Goal: Task Accomplishment & Management: Manage account settings

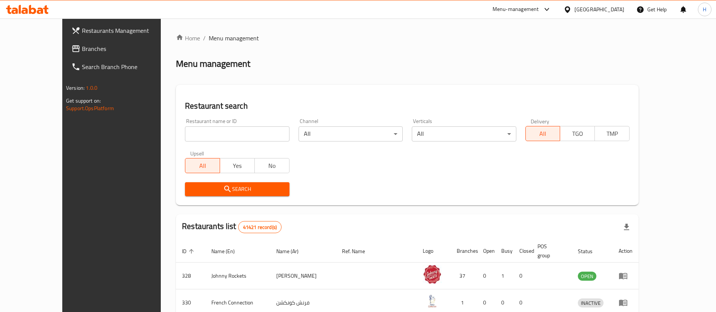
click at [82, 48] on span "Branches" at bounding box center [129, 48] width 94 height 9
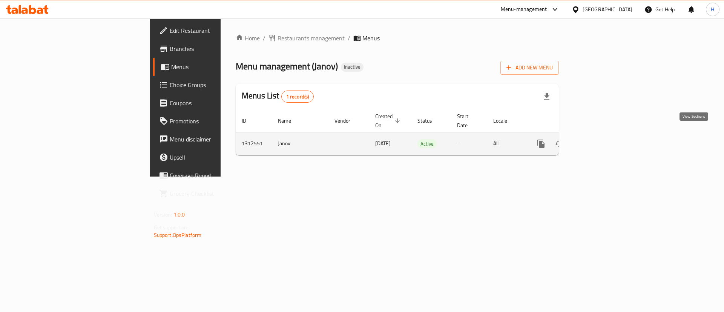
click at [600, 139] on icon "enhanced table" at bounding box center [595, 143] width 9 height 9
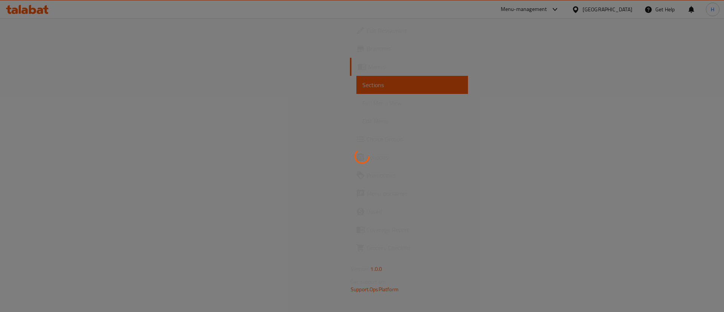
click at [352, 120] on div at bounding box center [362, 156] width 724 height 312
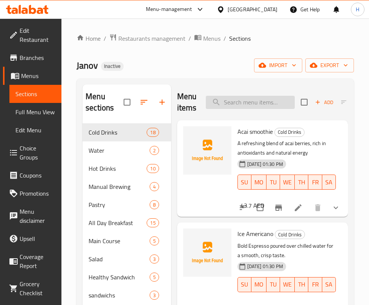
click at [280, 103] on input "search" at bounding box center [250, 102] width 89 height 13
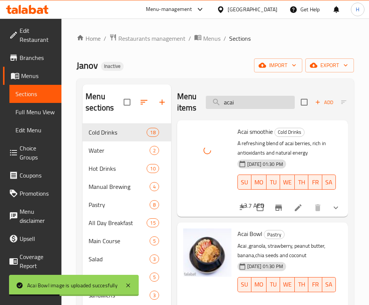
click at [271, 109] on input "acai" at bounding box center [250, 102] width 89 height 13
click at [271, 108] on input "acai" at bounding box center [250, 102] width 89 height 13
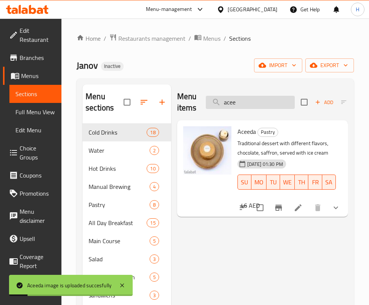
click at [251, 100] on input "acee" at bounding box center [250, 102] width 89 height 13
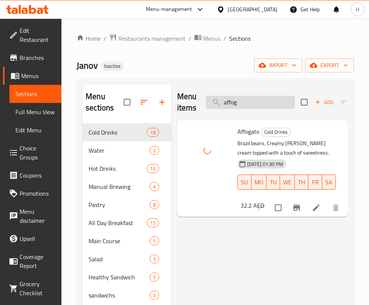
click at [258, 98] on input "affog" at bounding box center [250, 102] width 89 height 13
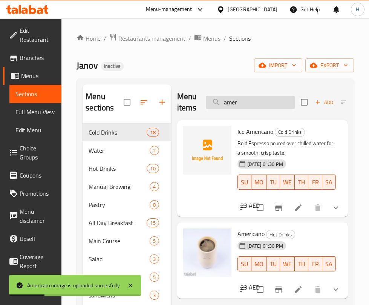
click at [261, 103] on input "amer" at bounding box center [250, 102] width 89 height 13
type input "v"
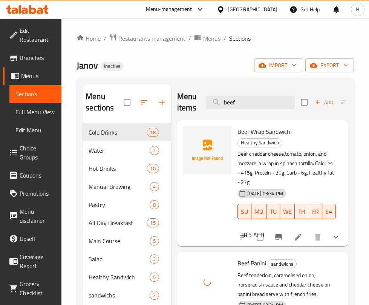
drag, startPoint x: 258, startPoint y: 104, endPoint x: 115, endPoint y: 107, distance: 142.3
click at [115, 107] on div "Menu sections Cold Drinks 18 Water 2 Hot Drinks 10 Manual Brewing 4 Pastry 8 Al…" at bounding box center [216, 237] width 266 height 305
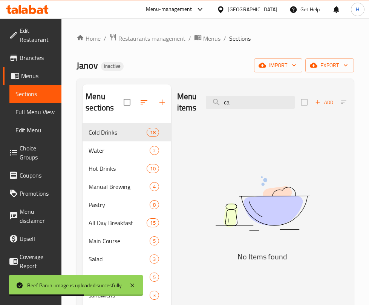
type input "c"
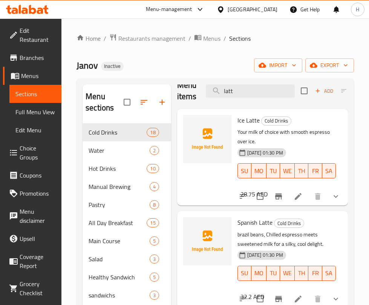
click at [361, 162] on div "Home / Restaurants management / Menus / Sections Janov Inactive import export M…" at bounding box center [216, 214] width 308 height 392
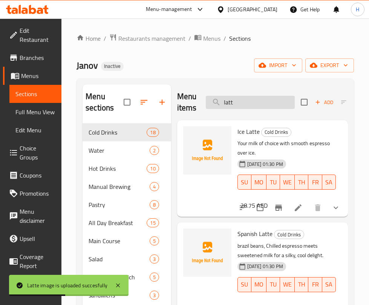
drag, startPoint x: 241, startPoint y: 100, endPoint x: 219, endPoint y: 98, distance: 21.9
click at [220, 98] on input "latt" at bounding box center [250, 102] width 89 height 13
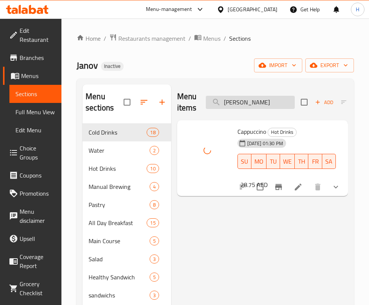
drag, startPoint x: 240, startPoint y: 110, endPoint x: 249, endPoint y: 98, distance: 15.4
click at [240, 110] on div "Menu items capp Add Sort Manage items" at bounding box center [262, 103] width 171 height 36
click at [249, 98] on input "capp" at bounding box center [250, 102] width 89 height 13
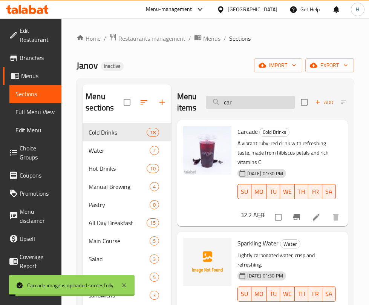
click at [271, 104] on input "car" at bounding box center [250, 102] width 89 height 13
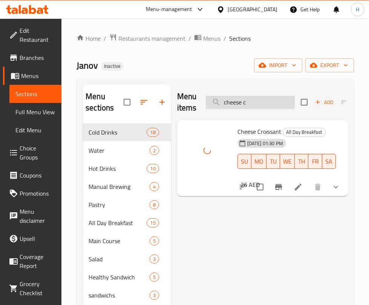
click at [259, 101] on input "cheese c" at bounding box center [250, 102] width 89 height 13
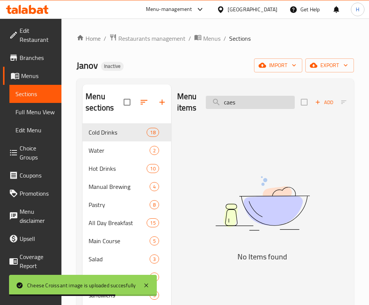
click at [260, 103] on input "caes" at bounding box center [250, 102] width 89 height 13
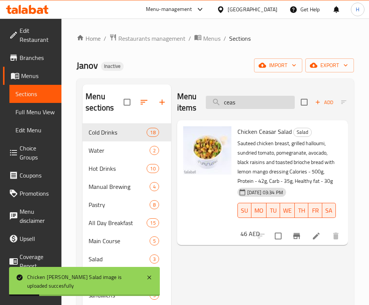
click at [280, 103] on input "ceas" at bounding box center [250, 102] width 89 height 13
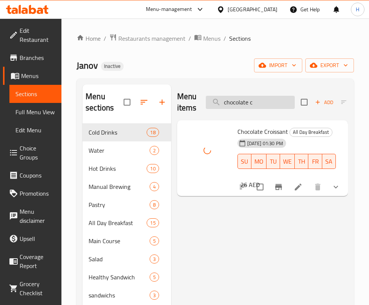
click at [256, 103] on input "chocolate c" at bounding box center [250, 102] width 89 height 13
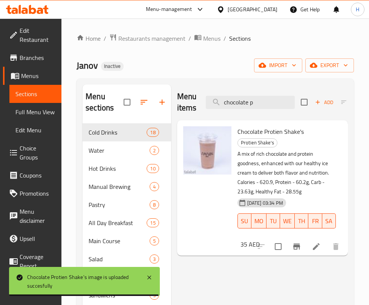
drag, startPoint x: 234, startPoint y: 103, endPoint x: 37, endPoint y: 105, distance: 197.0
click at [37, 105] on div "Edit Restaurant Branches Menus Sections Full Menu View Edit Menu Choice Groups …" at bounding box center [184, 214] width 369 height 392
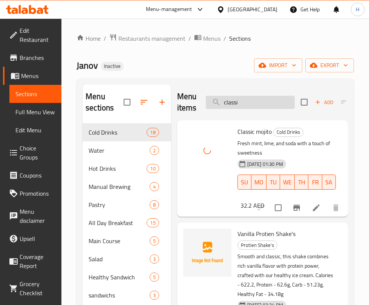
click at [253, 105] on input "classi" at bounding box center [250, 102] width 89 height 13
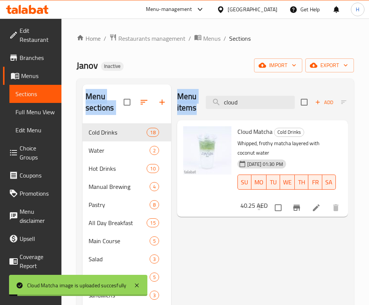
drag, startPoint x: 262, startPoint y: 94, endPoint x: 128, endPoint y: 98, distance: 133.6
click at [128, 98] on div "Menu sections Cold Drinks 18 Water 2 Hot Drinks 10 Manual Brewing 4 Pastry 8 Al…" at bounding box center [216, 237] width 266 height 305
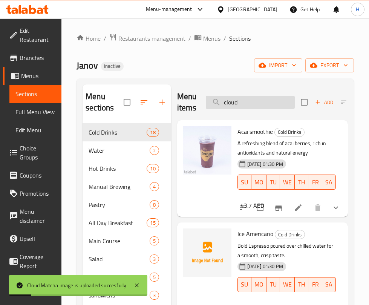
click at [247, 100] on input "cloud" at bounding box center [250, 102] width 89 height 13
click at [260, 103] on input "coca" at bounding box center [250, 102] width 89 height 13
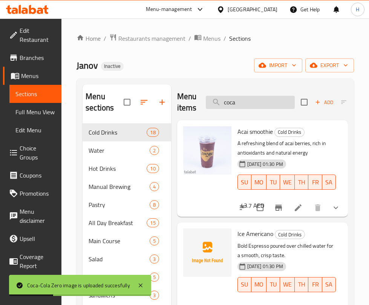
click at [260, 103] on input "coca" at bounding box center [250, 102] width 89 height 13
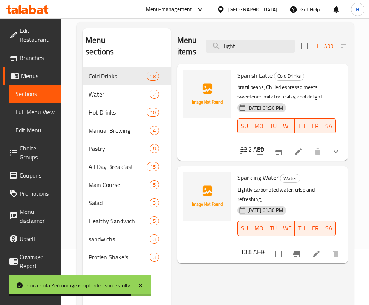
scroll to position [49, 0]
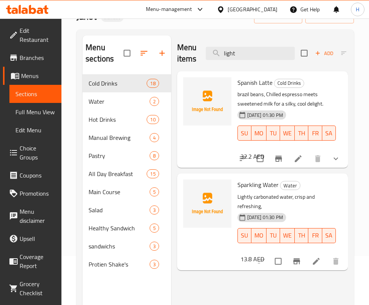
click at [279, 280] on div "Menu items light Add Sort Manage items Spanish Latte Cold Drinks brazil beans, …" at bounding box center [259, 187] width 177 height 305
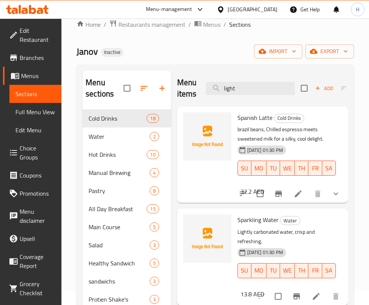
scroll to position [0, 0]
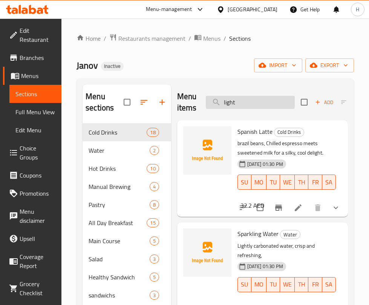
drag, startPoint x: 234, startPoint y: 93, endPoint x: 240, endPoint y: 102, distance: 10.7
click at [235, 93] on div "Menu items light Add Sort Manage items" at bounding box center [262, 103] width 171 height 36
drag, startPoint x: 242, startPoint y: 103, endPoint x: 167, endPoint y: 95, distance: 75.5
click at [167, 95] on div "Menu sections Cold Drinks 18 Water 2 Hot Drinks 10 Manual Brewing 4 Pastry 8 Al…" at bounding box center [216, 237] width 266 height 305
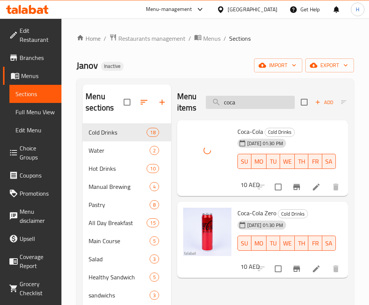
click at [242, 99] on input "coca" at bounding box center [250, 102] width 89 height 13
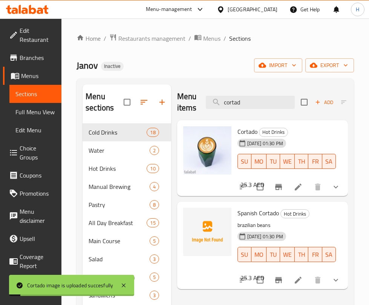
click at [250, 94] on div "Menu items cortad Add Sort Manage items" at bounding box center [262, 103] width 171 height 36
click at [253, 105] on input "cortad" at bounding box center [250, 102] width 89 height 13
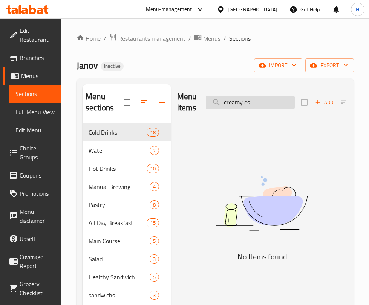
drag, startPoint x: 261, startPoint y: 109, endPoint x: 251, endPoint y: 106, distance: 10.6
click at [251, 106] on div "Menu items creamy es Add Sort Manage items" at bounding box center [262, 103] width 171 height 36
click at [257, 100] on input "creamy es" at bounding box center [250, 102] width 89 height 13
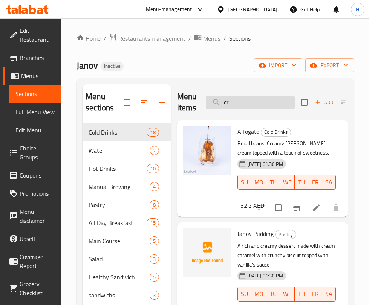
type input "c"
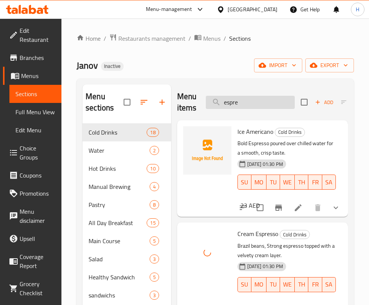
click at [252, 102] on input "espre" at bounding box center [250, 102] width 89 height 13
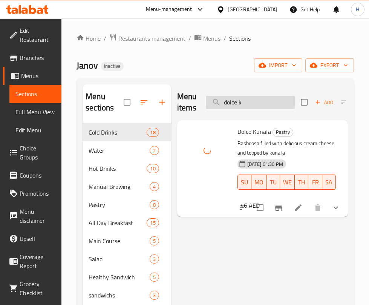
click at [277, 105] on input "dolce k" at bounding box center [250, 102] width 89 height 13
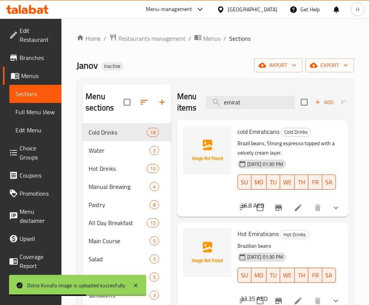
type input "emirat"
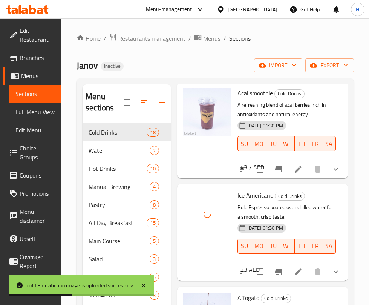
scroll to position [57, 0]
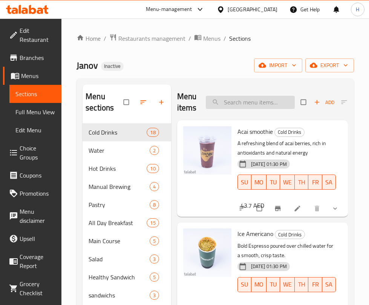
click at [267, 106] on input "search" at bounding box center [250, 102] width 89 height 13
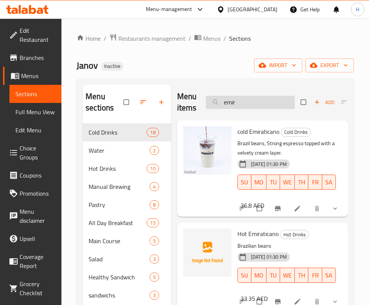
click at [252, 108] on input "emir" at bounding box center [250, 102] width 89 height 13
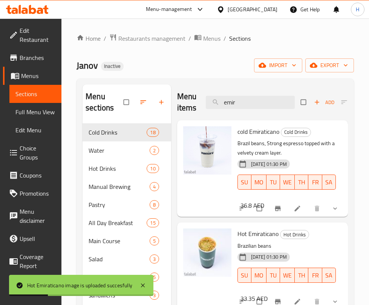
click at [243, 113] on div "Menu items emir Add Sort Manage items" at bounding box center [262, 103] width 171 height 36
click at [247, 105] on input "emir" at bounding box center [250, 102] width 89 height 13
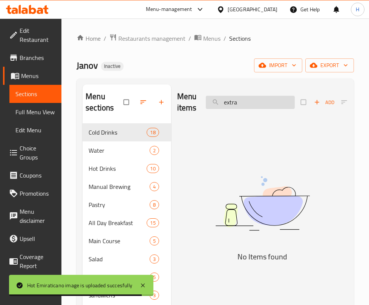
click at [248, 107] on input "extra" at bounding box center [250, 102] width 89 height 13
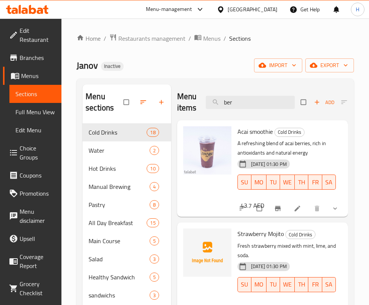
click at [259, 110] on div "Menu items ber Add Sort Manage items" at bounding box center [262, 103] width 171 height 36
click at [232, 98] on input "ber" at bounding box center [250, 102] width 89 height 13
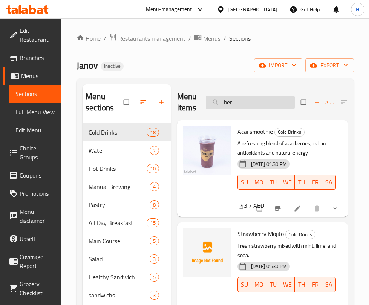
click at [232, 98] on input "ber" at bounding box center [250, 102] width 89 height 13
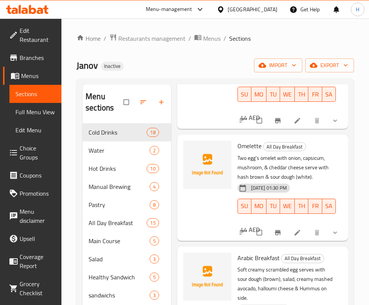
scroll to position [2, 0]
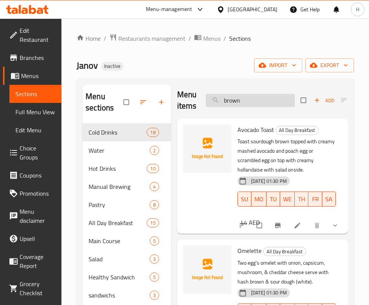
click at [252, 103] on input "brown" at bounding box center [250, 100] width 89 height 13
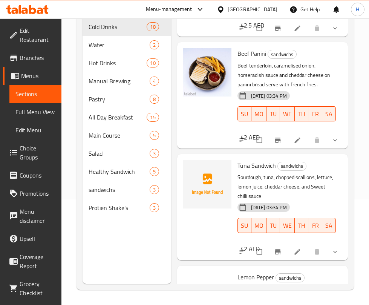
scroll to position [869, 0]
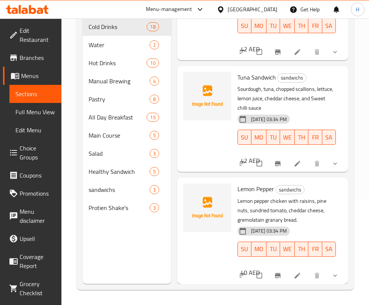
click at [351, 176] on div "Menu sections Cold Drinks 18 Water 2 Hot Drinks 10 Manual Brewing 4 Pastry 8 Al…" at bounding box center [216, 131] width 278 height 317
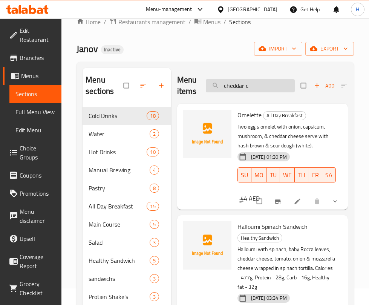
scroll to position [0, 0]
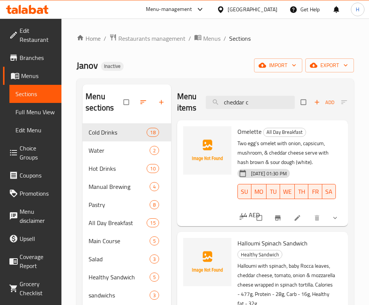
drag, startPoint x: 260, startPoint y: 99, endPoint x: 118, endPoint y: 100, distance: 141.9
click at [118, 100] on div "Menu sections Cold Drinks 18 Water 2 Hot Drinks 10 Manual Brewing 4 Pastry 8 Al…" at bounding box center [216, 237] width 266 height 305
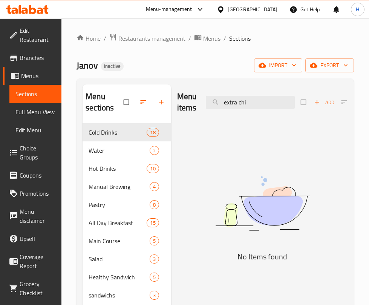
click at [366, 165] on div "Home / Restaurants management / Menus / Sections Janov Inactive import export M…" at bounding box center [216, 214] width 308 height 392
click at [251, 103] on input "extra chi" at bounding box center [250, 102] width 89 height 13
click at [280, 100] on input "extra cream" at bounding box center [250, 102] width 89 height 13
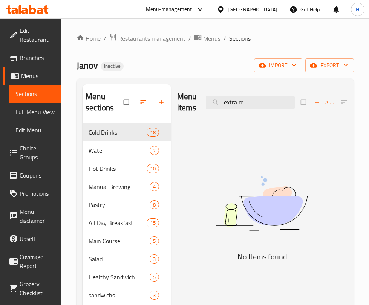
drag, startPoint x: 315, startPoint y: 170, endPoint x: 311, endPoint y: 158, distance: 12.3
click at [315, 170] on img at bounding box center [262, 203] width 171 height 91
click at [268, 101] on input "extra m" at bounding box center [250, 102] width 89 height 13
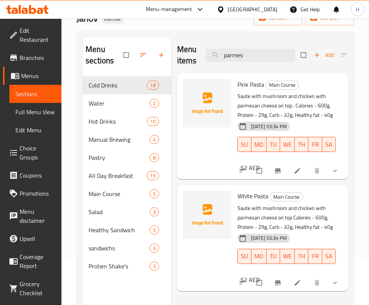
scroll to position [106, 0]
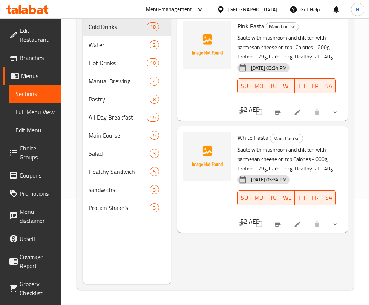
click at [315, 253] on div "Menu items parmes Add Sort Manage items Pink Pasta Main Course Saute with mushr…" at bounding box center [259, 131] width 177 height 305
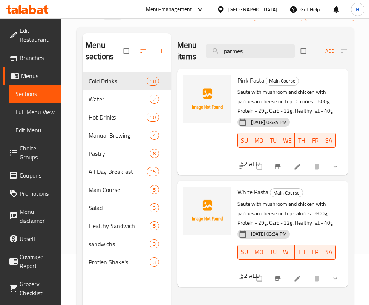
scroll to position [0, 0]
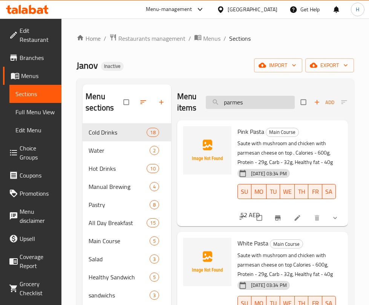
click at [257, 105] on input "parmes" at bounding box center [250, 102] width 89 height 13
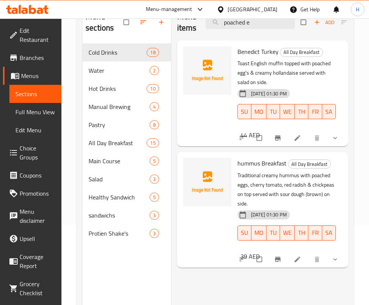
scroll to position [106, 0]
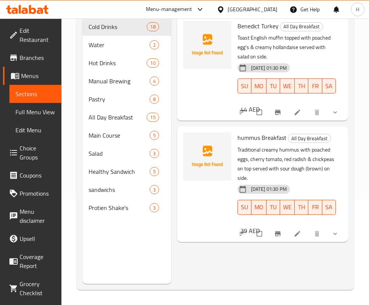
drag, startPoint x: 292, startPoint y: 270, endPoint x: 306, endPoint y: 189, distance: 82.3
click at [292, 270] on div "Menu items poached e Add Sort Manage items Benedict Turkey All Day Breakfast To…" at bounding box center [259, 131] width 177 height 305
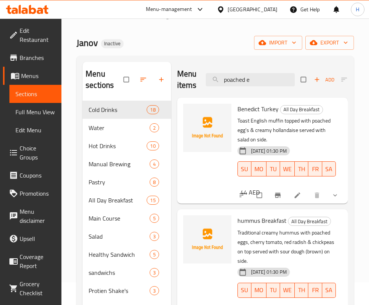
scroll to position [0, 0]
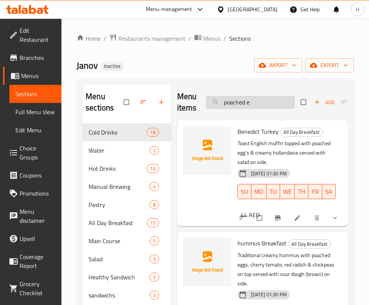
click at [258, 105] on input "poached e" at bounding box center [250, 102] width 89 height 13
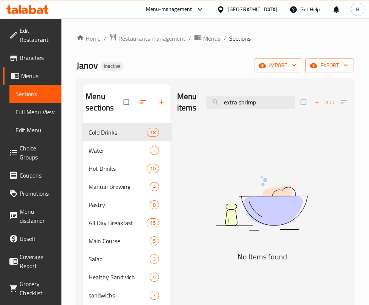
click at [251, 95] on div "Menu items extra shrimp Add Sort Manage items" at bounding box center [262, 103] width 171 height 36
click at [252, 102] on input "extra shrimp" at bounding box center [250, 102] width 89 height 13
click at [108, 105] on div "Menu sections Cold Drinks 18 Water 2 Hot Drinks 10 Manual Brewing 4 Pastry 8 Al…" at bounding box center [216, 237] width 266 height 305
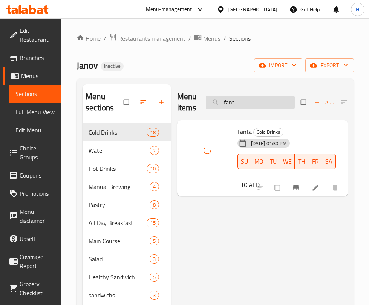
click at [249, 102] on input "fant" at bounding box center [250, 102] width 89 height 13
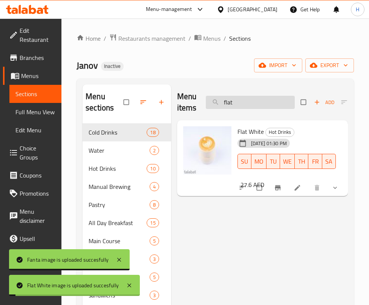
click at [239, 101] on input "flat" at bounding box center [250, 102] width 89 height 13
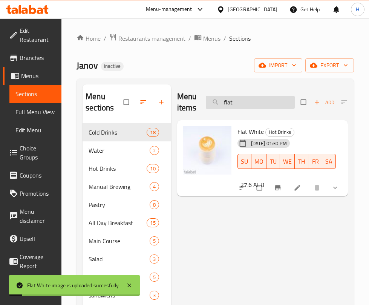
click at [239, 101] on input "flat" at bounding box center [250, 102] width 89 height 13
type input "d"
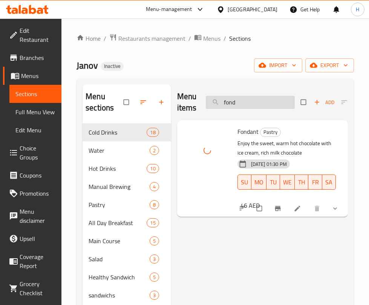
click at [260, 96] on input "fond" at bounding box center [250, 102] width 89 height 13
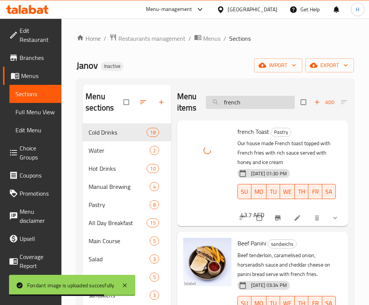
click at [249, 98] on input "french" at bounding box center [250, 102] width 89 height 13
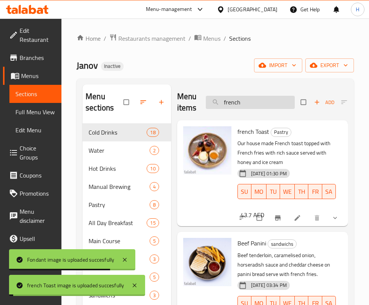
click at [249, 98] on input "french" at bounding box center [250, 102] width 89 height 13
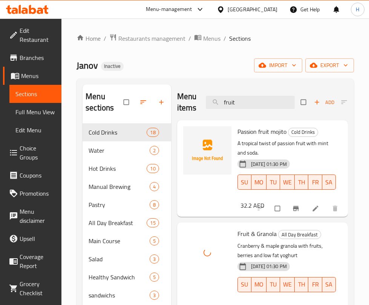
drag, startPoint x: 256, startPoint y: 99, endPoint x: 158, endPoint y: 98, distance: 98.1
click at [158, 98] on div "Menu sections Cold Drinks 18 Water 2 Hot Drinks 10 Manual Brewing 4 Pastry 8 Al…" at bounding box center [216, 237] width 266 height 305
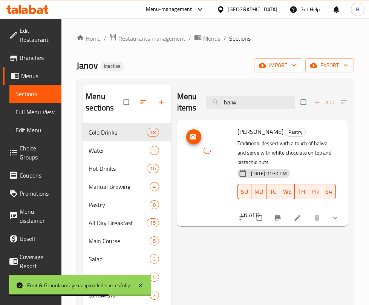
click at [221, 136] on div at bounding box center [207, 150] width 48 height 48
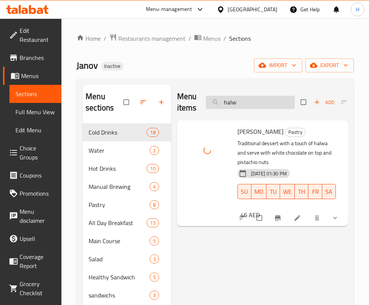
click at [250, 98] on input "halw" at bounding box center [250, 102] width 89 height 13
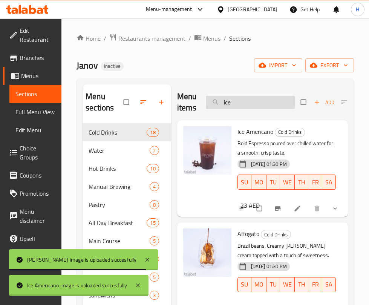
click at [261, 100] on input "ice" at bounding box center [250, 102] width 89 height 13
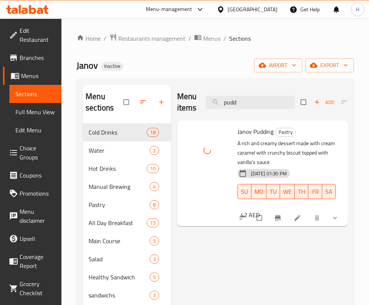
click at [265, 92] on div "Menu items pudd Add Sort Manage items" at bounding box center [262, 103] width 171 height 36
click at [263, 103] on input "pudd" at bounding box center [250, 102] width 89 height 13
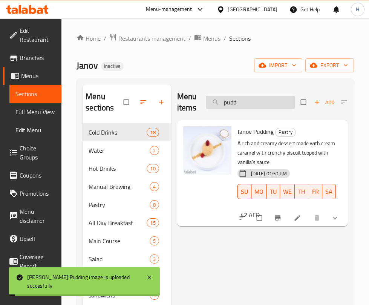
click at [263, 103] on input "pudd" at bounding box center [250, 102] width 89 height 13
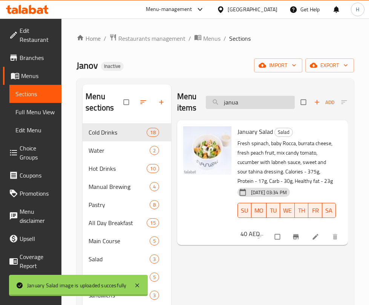
click at [243, 97] on input "janua" at bounding box center [250, 102] width 89 height 13
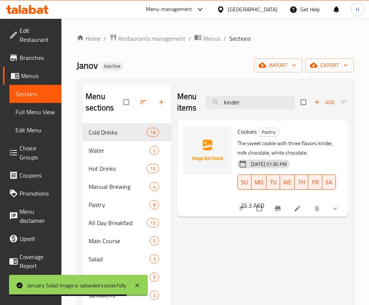
click at [331, 205] on button "show more" at bounding box center [336, 208] width 18 height 17
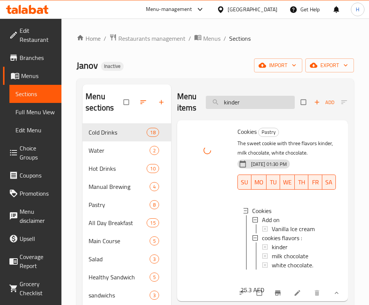
click at [238, 103] on input "kinder" at bounding box center [250, 102] width 89 height 13
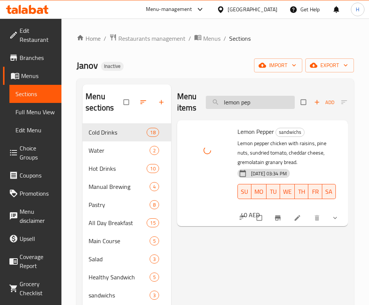
click at [268, 100] on input "lemon pep" at bounding box center [250, 102] width 89 height 13
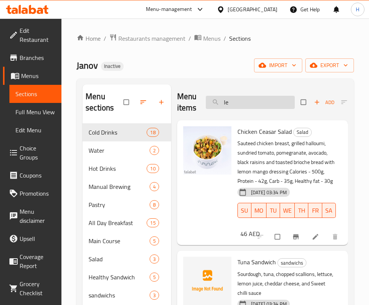
type input "l"
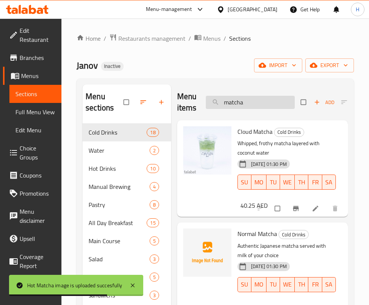
click at [245, 104] on input "matcha" at bounding box center [250, 102] width 89 height 13
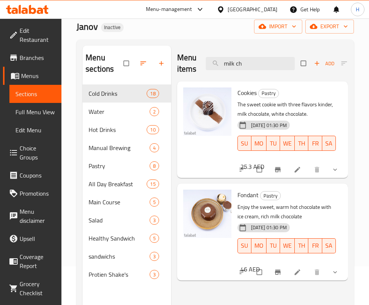
scroll to position [57, 0]
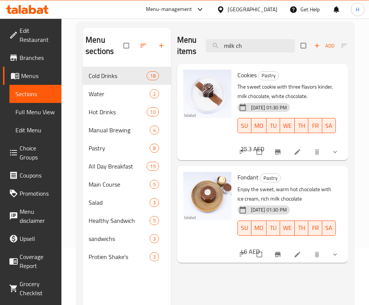
click at [342, 148] on button "show more" at bounding box center [336, 152] width 18 height 17
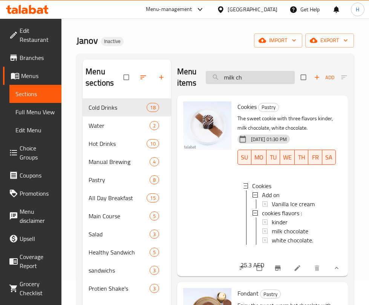
scroll to position [0, 0]
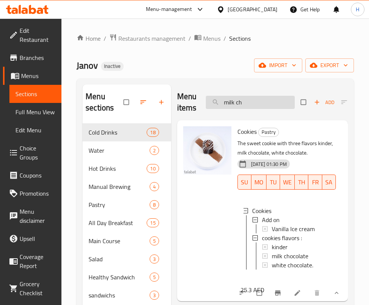
click at [248, 104] on input "milk ch" at bounding box center [250, 102] width 89 height 13
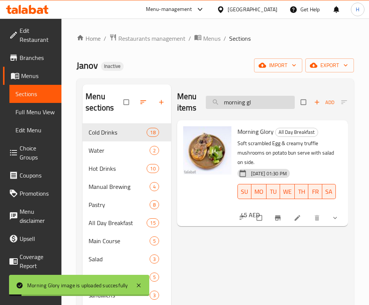
drag, startPoint x: 294, startPoint y: 101, endPoint x: 266, endPoint y: 99, distance: 28.0
click at [294, 101] on input "morning gl" at bounding box center [250, 102] width 89 height 13
click at [266, 99] on input "morning gl" at bounding box center [250, 102] width 89 height 13
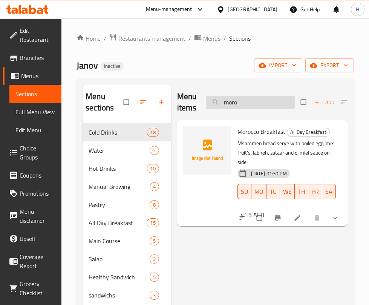
click at [260, 97] on input "moro" at bounding box center [250, 102] width 89 height 13
click at [333, 221] on icon "show more" at bounding box center [336, 218] width 8 height 8
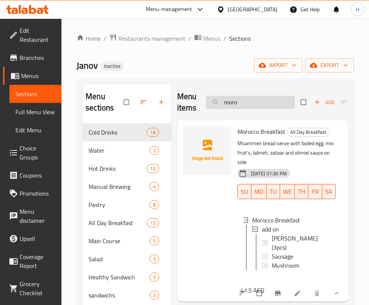
click at [243, 96] on input "moro" at bounding box center [250, 102] width 89 height 13
click at [244, 96] on input "moro" at bounding box center [250, 102] width 89 height 13
click at [243, 96] on input "moro" at bounding box center [250, 102] width 89 height 13
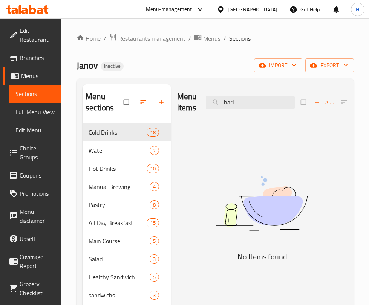
click at [283, 168] on img at bounding box center [262, 203] width 171 height 91
click at [265, 98] on input "hari" at bounding box center [250, 102] width 89 height 13
type input "b"
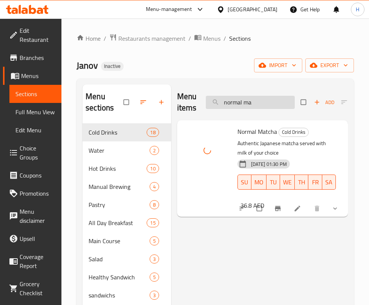
click at [264, 96] on input "normal ma" at bounding box center [250, 102] width 89 height 13
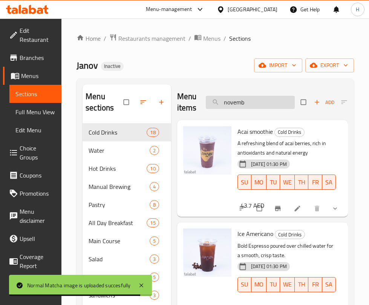
click at [262, 96] on input "novemb" at bounding box center [250, 102] width 89 height 13
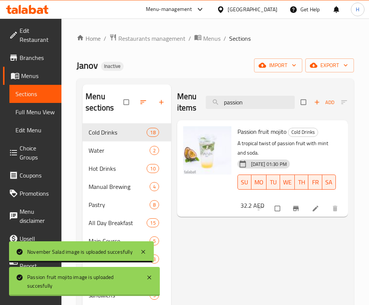
click at [273, 110] on div "Menu items passion Add Sort Manage items" at bounding box center [262, 103] width 171 height 36
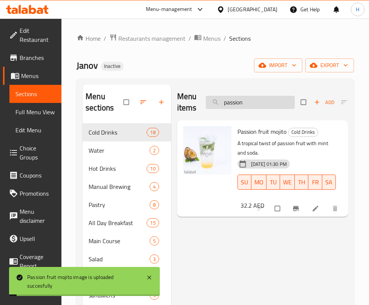
click at [271, 100] on input "passion" at bounding box center [250, 102] width 89 height 13
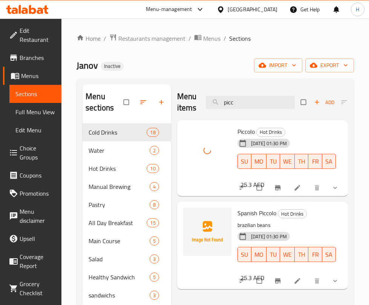
click at [259, 93] on div "Menu items picc Add Sort Manage items" at bounding box center [262, 103] width 171 height 36
click at [266, 100] on input "picc" at bounding box center [250, 102] width 89 height 13
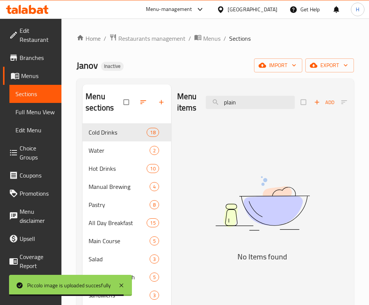
click at [241, 92] on div "Menu items plain Add Sort Manage items" at bounding box center [262, 103] width 171 height 36
click at [247, 101] on input "plain" at bounding box center [250, 102] width 89 height 13
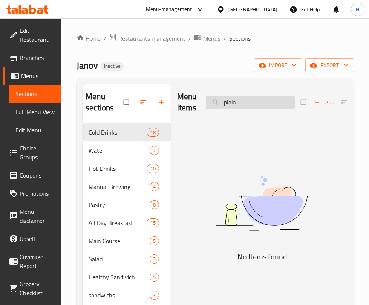
click at [247, 101] on input "plain" at bounding box center [250, 102] width 89 height 13
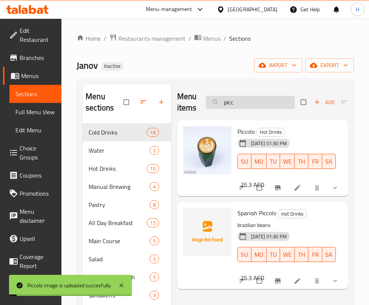
click at [243, 98] on input "picc" at bounding box center [250, 102] width 89 height 13
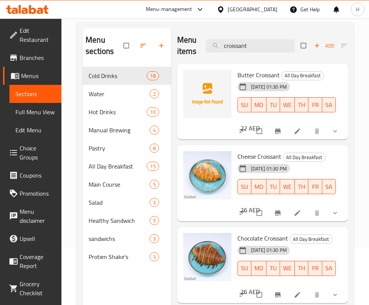
scroll to position [49, 0]
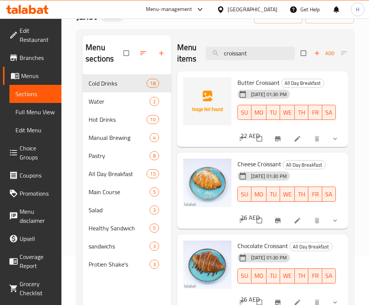
click at [310, 175] on div "17-09-2025 01:30 PM SU MO TU WE TH FR SA" at bounding box center [287, 189] width 105 height 41
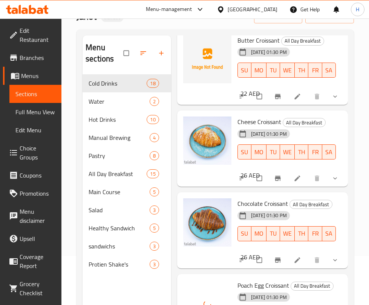
scroll to position [25, 0]
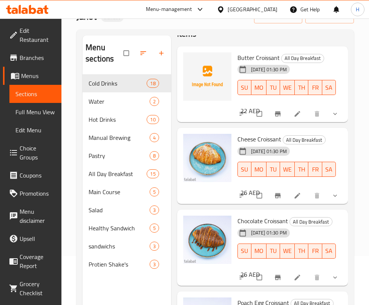
click at [308, 125] on div "Menu items croissant Add Sort Manage items Butter Croissant All Day Breakfast 1…" at bounding box center [259, 187] width 177 height 305
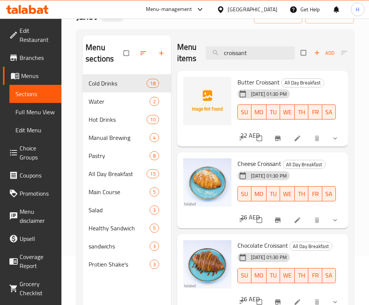
scroll to position [0, 0]
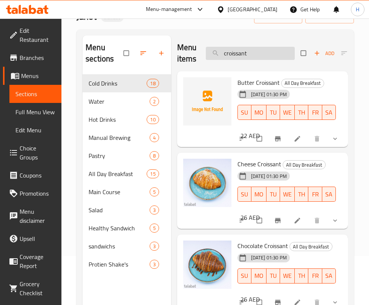
click at [244, 51] on input "croissant" at bounding box center [250, 53] width 89 height 13
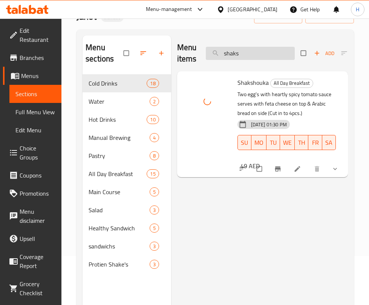
click at [237, 54] on input "shaks" at bounding box center [250, 53] width 89 height 13
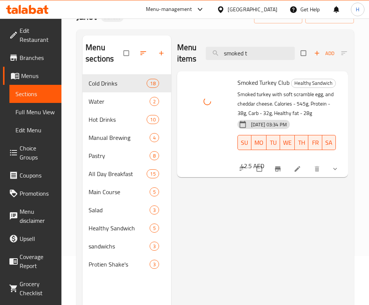
click at [271, 44] on div "Menu items smoked t Add Sort Manage items" at bounding box center [262, 53] width 171 height 36
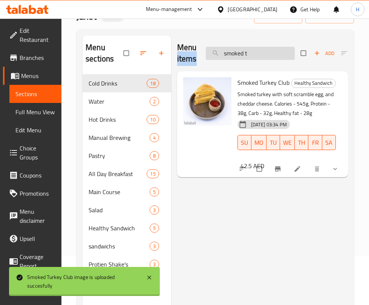
click at [268, 52] on input "smoked t" at bounding box center [250, 53] width 89 height 13
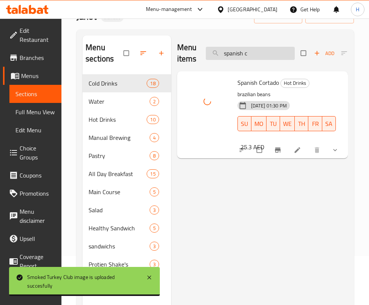
click at [275, 51] on input "spanish c" at bounding box center [250, 53] width 89 height 13
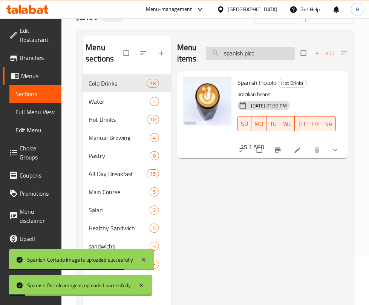
click at [251, 52] on input "spanish picc" at bounding box center [250, 53] width 89 height 13
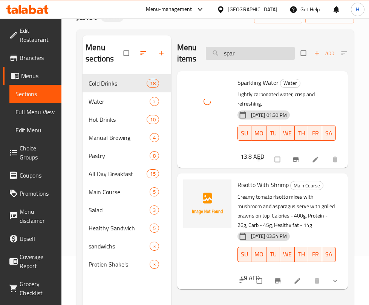
click at [256, 53] on input "spar" at bounding box center [250, 53] width 89 height 13
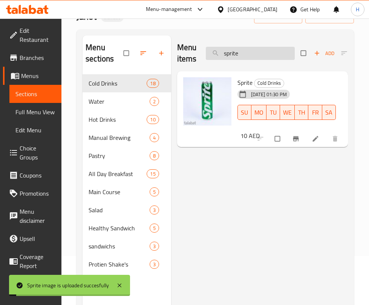
click at [275, 52] on input "sprite" at bounding box center [250, 53] width 89 height 13
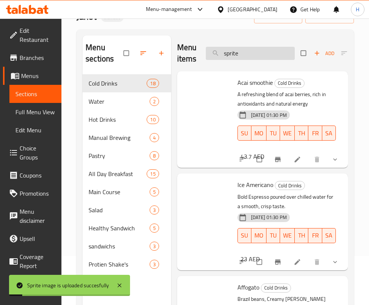
click at [275, 52] on input "sprite" at bounding box center [250, 53] width 89 height 13
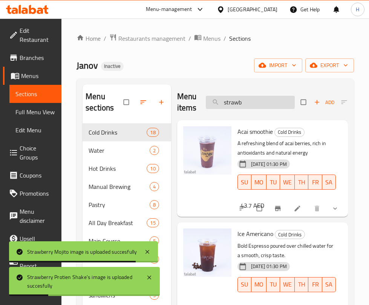
click at [244, 106] on input "strawb" at bounding box center [250, 102] width 89 height 13
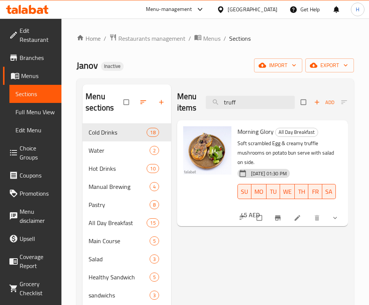
click at [335, 212] on button "show more" at bounding box center [336, 218] width 18 height 17
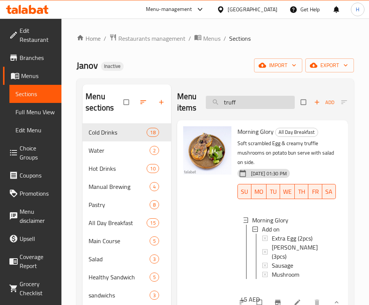
click at [243, 103] on input "truff" at bounding box center [250, 102] width 89 height 13
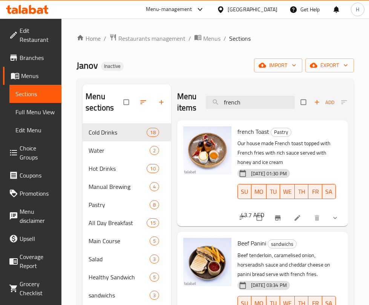
click at [353, 114] on div "Menu sections Cold Drinks 18 Water 2 Hot Drinks 10 Manual Brewing 4 Pastry 8 Al…" at bounding box center [216, 236] width 278 height 317
click at [237, 105] on input "french" at bounding box center [250, 102] width 89 height 13
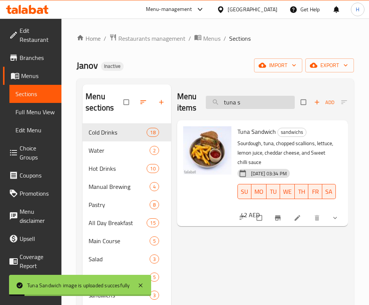
click at [272, 108] on input "tuna s" at bounding box center [250, 102] width 89 height 13
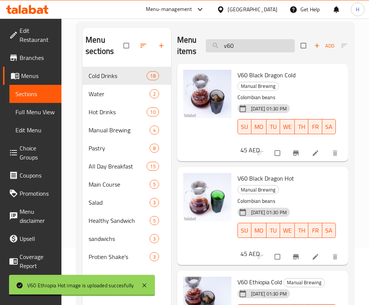
click at [293, 49] on input "v60" at bounding box center [250, 45] width 89 height 13
click at [275, 49] on input "v60" at bounding box center [250, 45] width 89 height 13
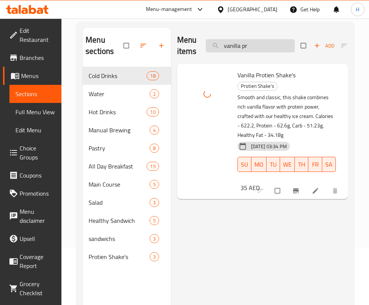
click at [261, 44] on input "vanilla pr" at bounding box center [250, 45] width 89 height 13
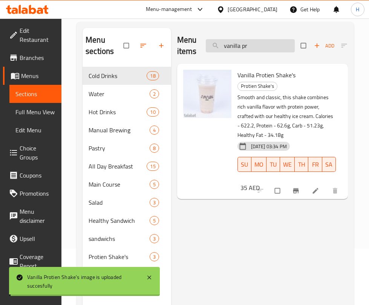
click at [261, 44] on input "vanilla pr" at bounding box center [250, 45] width 89 height 13
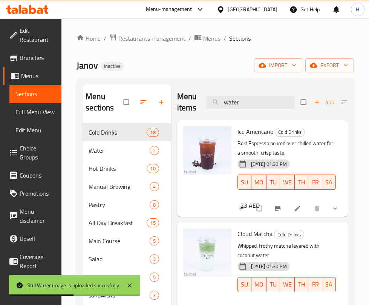
click at [255, 94] on div "Menu items water Add Sort Manage items" at bounding box center [262, 103] width 171 height 36
click at [255, 99] on input "water" at bounding box center [250, 102] width 89 height 13
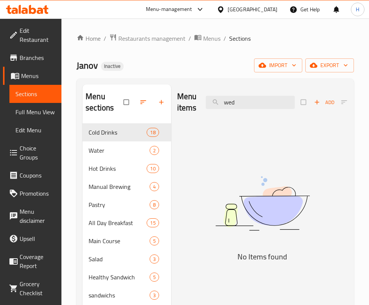
type input "wed"
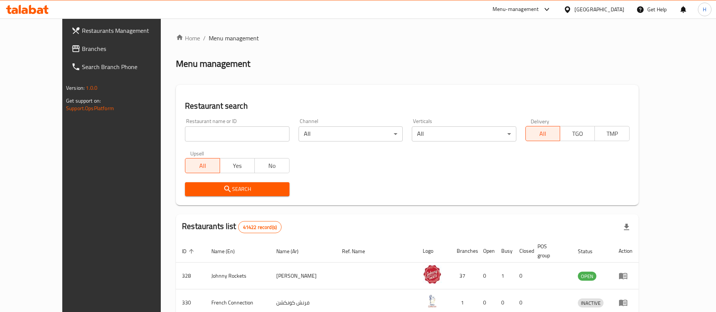
click at [82, 51] on span "Branches" at bounding box center [129, 48] width 94 height 9
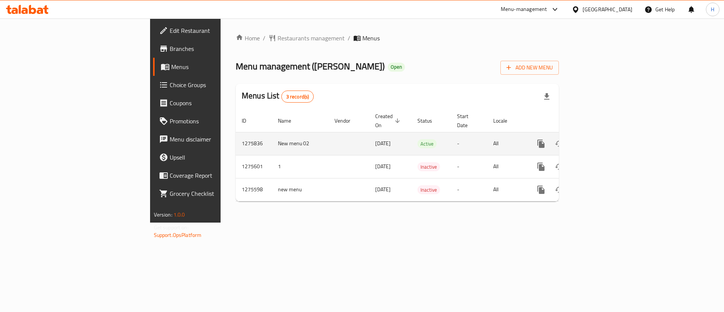
click at [600, 139] on icon "enhanced table" at bounding box center [595, 143] width 9 height 9
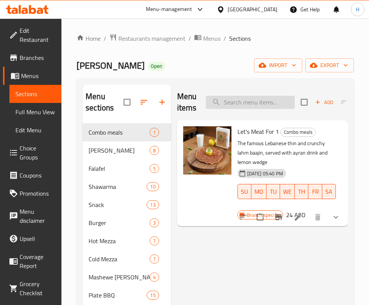
click at [257, 103] on input "search" at bounding box center [250, 102] width 89 height 13
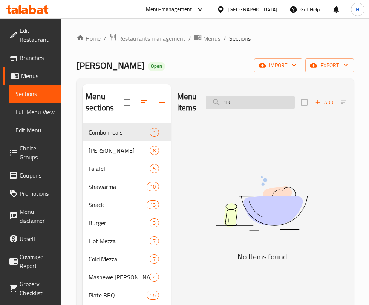
type input "1"
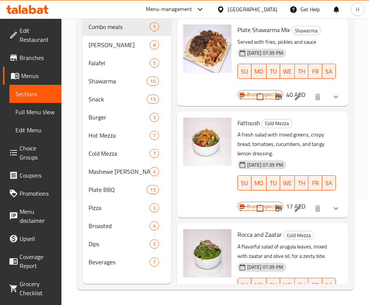
scroll to position [82, 0]
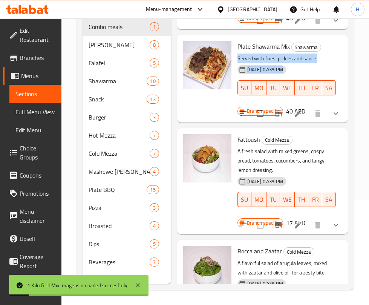
drag, startPoint x: 366, startPoint y: 75, endPoint x: 361, endPoint y: 27, distance: 47.9
click at [359, 36] on div "Home / Restaurants management / Menus / Sections Ibn Beirut Open import export …" at bounding box center [216, 109] width 308 height 392
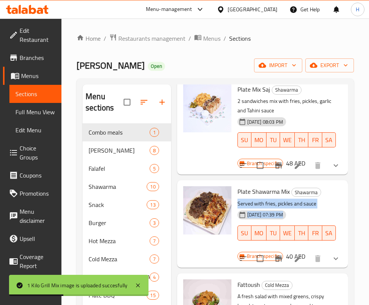
scroll to position [0, 0]
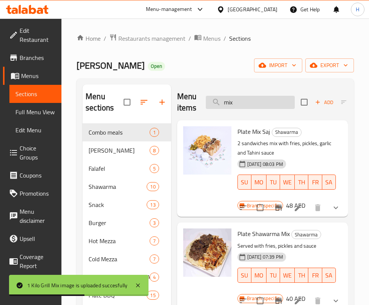
click at [250, 103] on input "mix" at bounding box center [250, 102] width 89 height 13
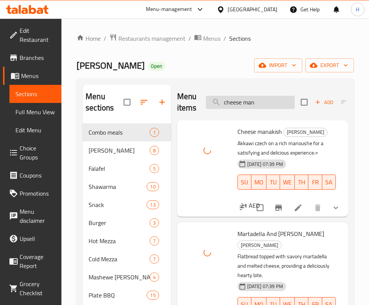
click at [272, 108] on input "cheese man" at bounding box center [250, 102] width 89 height 13
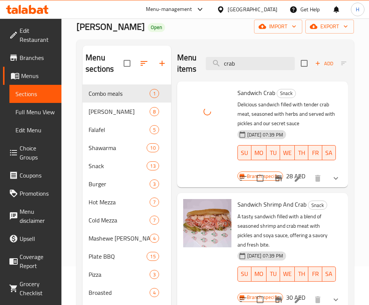
scroll to position [57, 0]
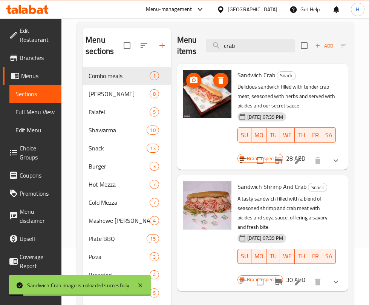
click at [248, 34] on div "Menu items crab Add Sort Manage items" at bounding box center [262, 46] width 171 height 36
click at [248, 48] on input "crab" at bounding box center [250, 45] width 89 height 13
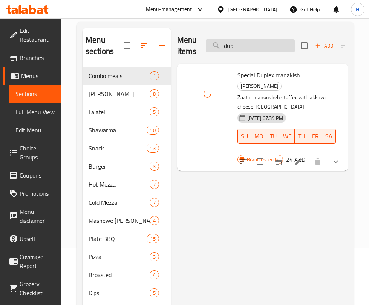
click at [255, 40] on input "dupl" at bounding box center [250, 45] width 89 height 13
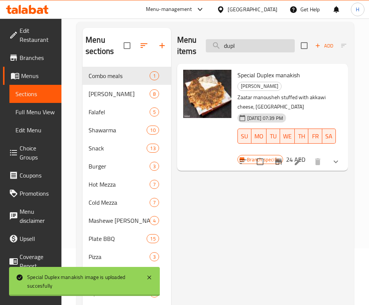
click at [255, 40] on input "dupl" at bounding box center [250, 45] width 89 height 13
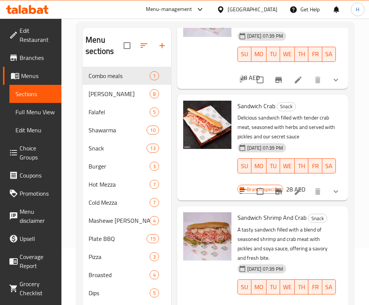
click at [349, 38] on div "Menu sections Combo meals 1 Foron Manakish 8 Falafel 5 Shawarma 10 Snack 13 Bur…" at bounding box center [216, 180] width 278 height 317
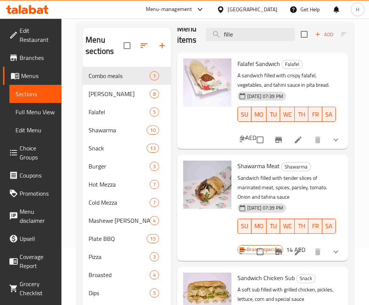
scroll to position [0, 0]
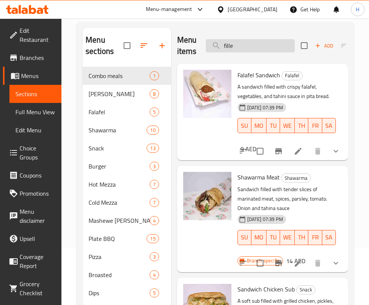
click at [257, 49] on input "fille" at bounding box center [250, 45] width 89 height 13
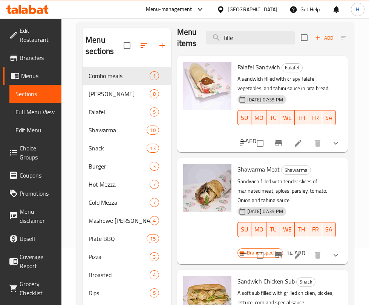
scroll to position [5, 0]
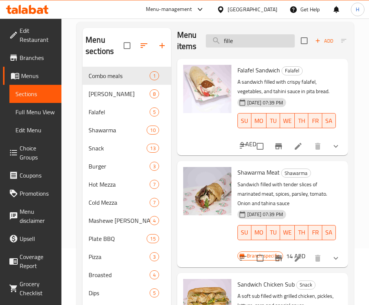
click at [278, 40] on input "fille" at bounding box center [250, 40] width 89 height 13
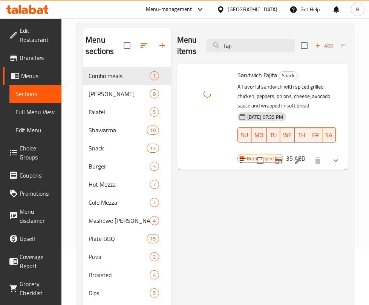
click at [244, 52] on div "Menu items faji Add Sort Manage items" at bounding box center [262, 46] width 171 height 36
click at [244, 43] on input "faji" at bounding box center [250, 45] width 89 height 13
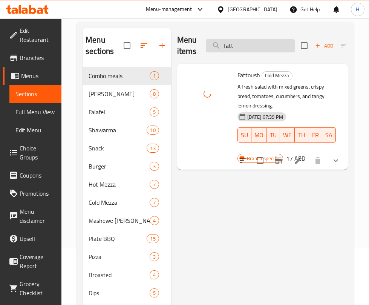
click at [251, 42] on input "fatt" at bounding box center [250, 45] width 89 height 13
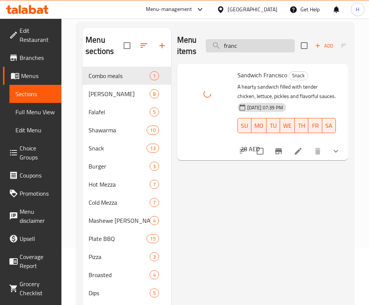
click at [245, 39] on input "franc" at bounding box center [250, 45] width 89 height 13
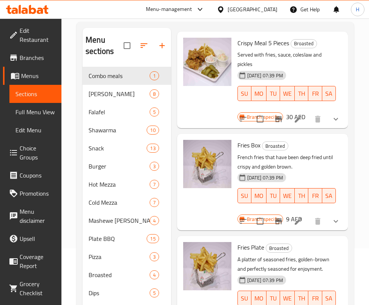
scroll to position [2930, 0]
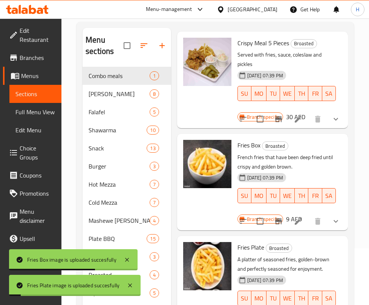
drag, startPoint x: 338, startPoint y: 40, endPoint x: 343, endPoint y: 40, distance: 4.9
click at [343, 40] on div "Menu items fries Add Sort Manage items Shawarma Chicken Saj Shawarma Chicken, F…" at bounding box center [259, 180] width 177 height 305
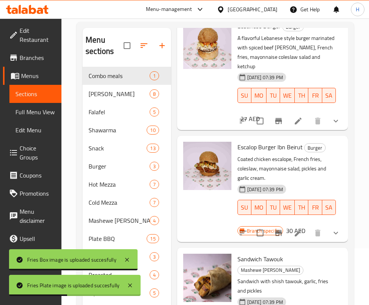
scroll to position [0, 0]
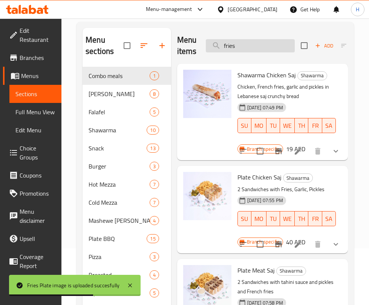
click at [239, 46] on input "fries" at bounding box center [250, 45] width 89 height 13
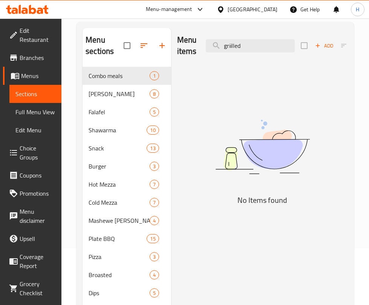
drag, startPoint x: 232, startPoint y: 45, endPoint x: 241, endPoint y: 61, distance: 18.1
click at [231, 45] on input "griilled" at bounding box center [250, 45] width 89 height 13
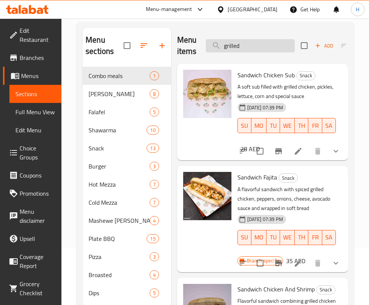
click at [258, 45] on input "grilled" at bounding box center [250, 45] width 89 height 13
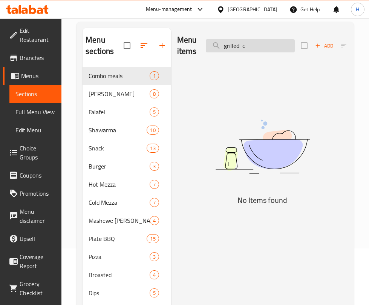
click at [260, 46] on input "grilled c" at bounding box center [250, 45] width 89 height 13
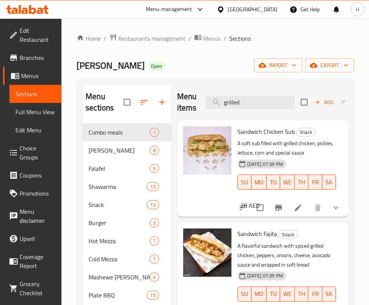
click at [255, 93] on div "Menu items grilled Add Sort Manage items" at bounding box center [262, 103] width 171 height 36
click at [257, 102] on input "grilled" at bounding box center [250, 102] width 89 height 13
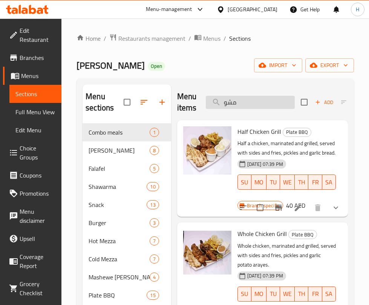
click at [254, 102] on input "مشو" at bounding box center [250, 102] width 89 height 13
click at [255, 102] on input "مشو" at bounding box center [250, 102] width 89 height 13
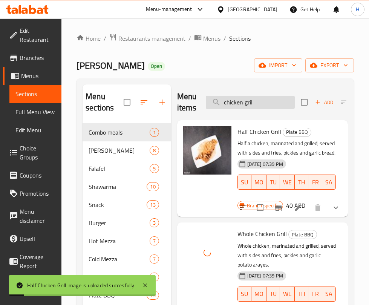
click at [243, 98] on input "chicken gril" at bounding box center [250, 102] width 89 height 13
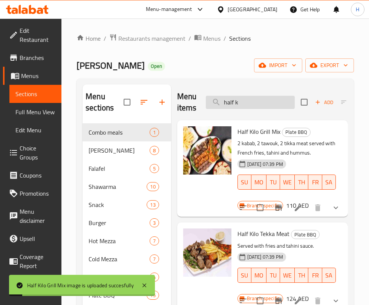
click at [287, 97] on input "half k" at bounding box center [250, 102] width 89 height 13
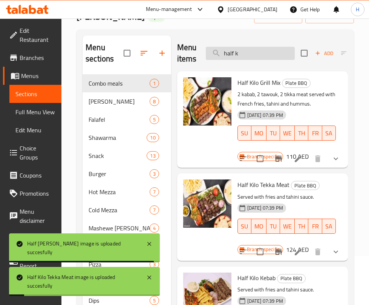
click at [241, 48] on input "half k" at bounding box center [250, 53] width 89 height 13
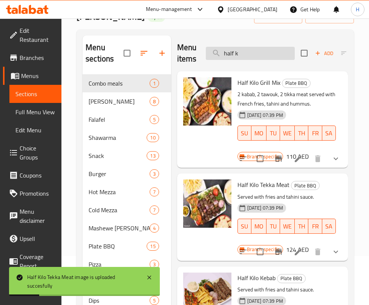
click at [241, 48] on input "half k" at bounding box center [250, 53] width 89 height 13
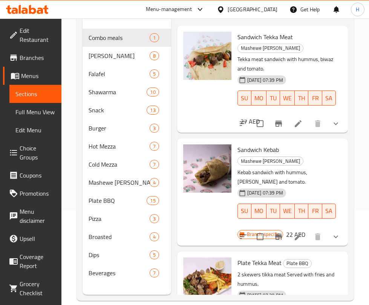
scroll to position [106, 0]
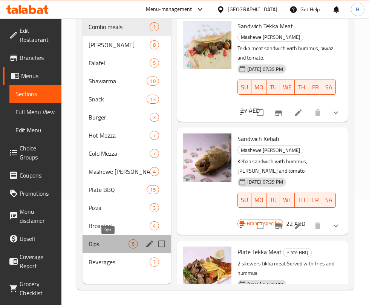
click at [99, 246] on span "Dips" at bounding box center [109, 244] width 40 height 9
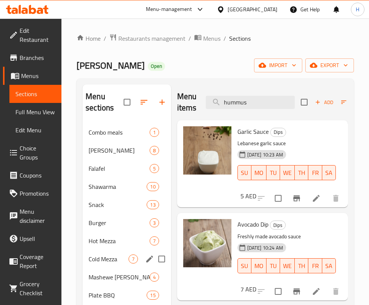
click at [106, 252] on div "Cold Mezza 7" at bounding box center [127, 259] width 89 height 18
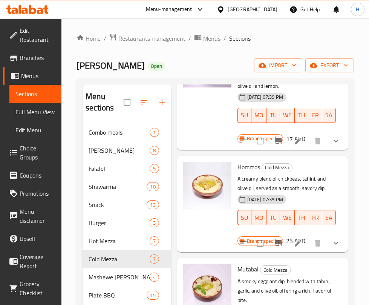
scroll to position [421, 0]
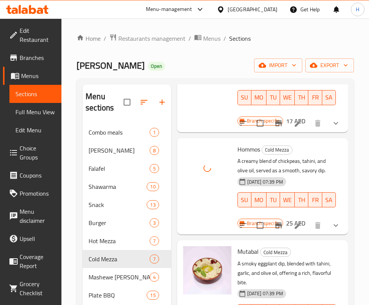
click at [349, 82] on div "Menu sections Combo meals 1 Foron Manakish 8 Falafel 5 Shawarma 10 Snack 13 Bur…" at bounding box center [216, 236] width 278 height 317
click at [348, 102] on div "Menu sections Combo meals 1 Foron Manakish 8 Falafel 5 Shawarma 10 Snack 13 Bur…" at bounding box center [216, 236] width 278 height 317
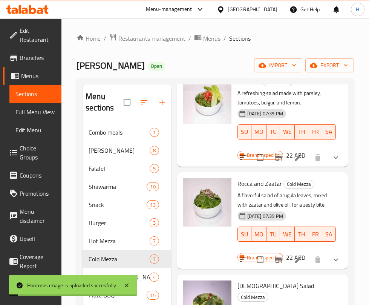
scroll to position [0, 0]
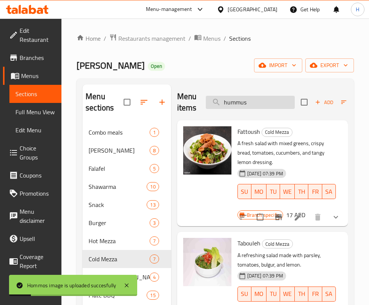
click at [281, 97] on input "hummus" at bounding box center [250, 102] width 89 height 13
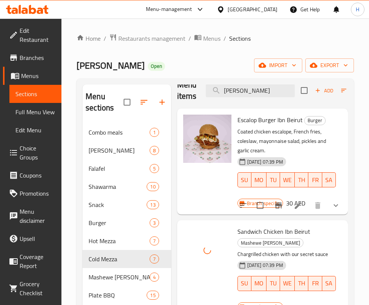
scroll to position [8, 0]
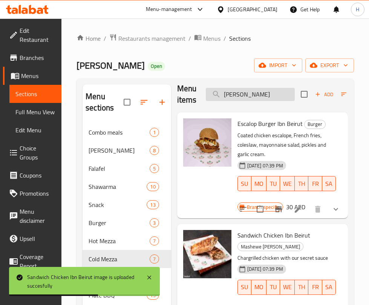
click at [266, 91] on input "ibn b" at bounding box center [250, 94] width 89 height 13
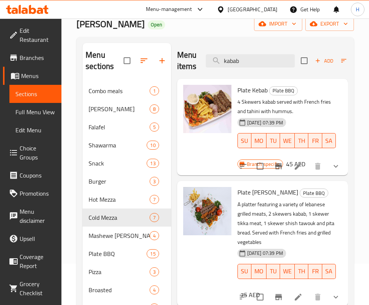
scroll to position [0, 0]
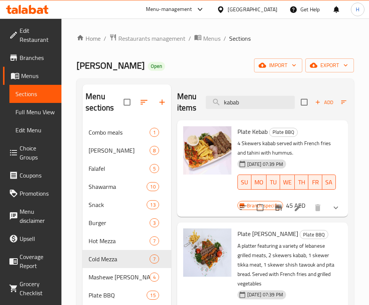
drag, startPoint x: 228, startPoint y: 103, endPoint x: 246, endPoint y: 129, distance: 31.2
click at [228, 104] on input "kabab" at bounding box center [250, 102] width 89 height 13
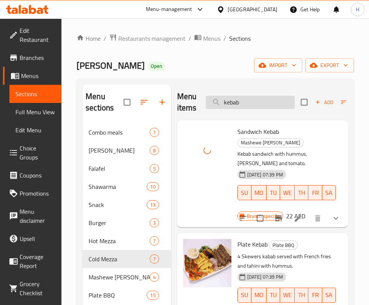
click at [265, 106] on input "kebab" at bounding box center [250, 102] width 89 height 13
click at [266, 106] on input "kebab" at bounding box center [250, 102] width 89 height 13
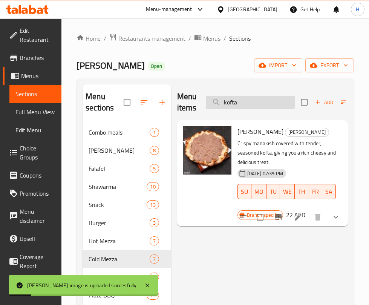
click at [267, 102] on input "kofta" at bounding box center [250, 102] width 89 height 13
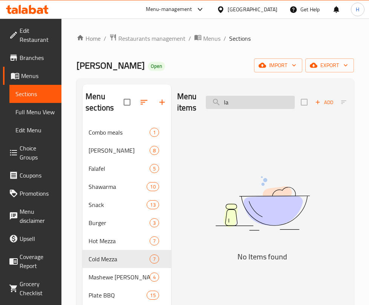
type input "l"
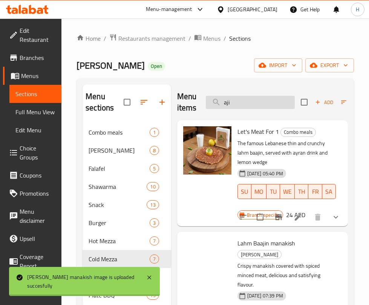
click at [294, 96] on input "aji" at bounding box center [250, 102] width 89 height 13
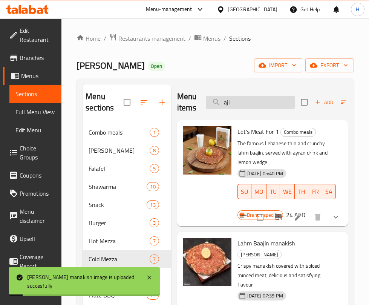
click at [278, 103] on input "aji" at bounding box center [250, 102] width 89 height 13
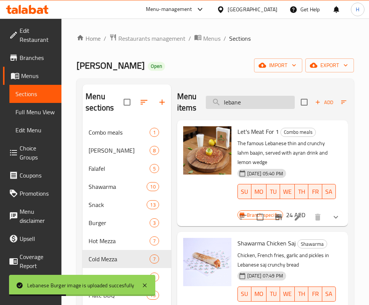
click at [275, 101] on input "lebane" at bounding box center [250, 102] width 89 height 13
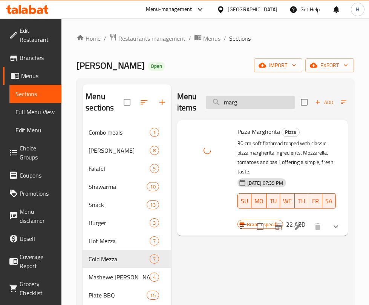
click at [287, 102] on input "marg" at bounding box center [250, 102] width 89 height 13
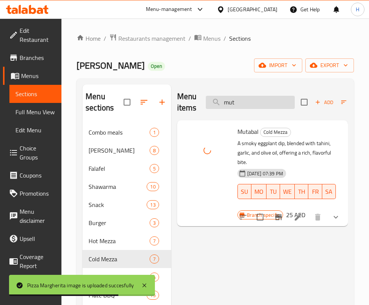
click at [265, 97] on input "mut" at bounding box center [250, 102] width 89 height 13
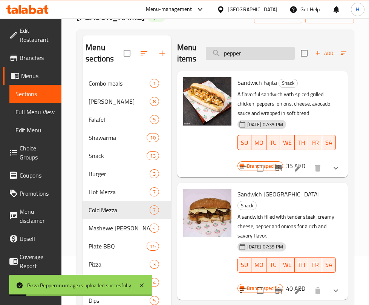
click at [270, 48] on input "pepper" at bounding box center [250, 53] width 89 height 13
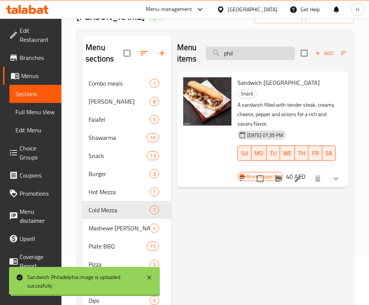
click at [250, 54] on input "phil" at bounding box center [250, 53] width 89 height 13
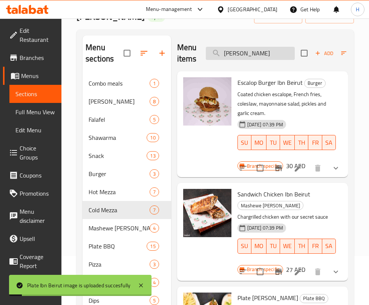
click at [269, 55] on input "ibn b" at bounding box center [250, 53] width 89 height 13
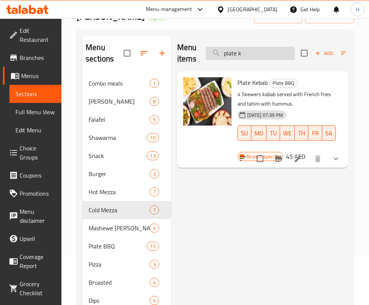
click at [241, 54] on input "plate k" at bounding box center [250, 53] width 89 height 13
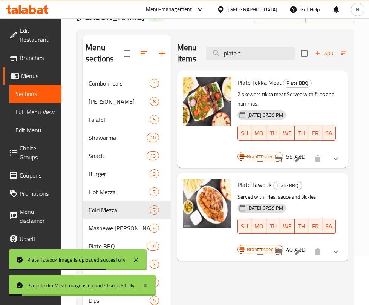
click at [251, 62] on div "Menu items plate t Add Sort Manage items" at bounding box center [262, 53] width 171 height 36
click at [250, 51] on input "plate t" at bounding box center [250, 53] width 89 height 13
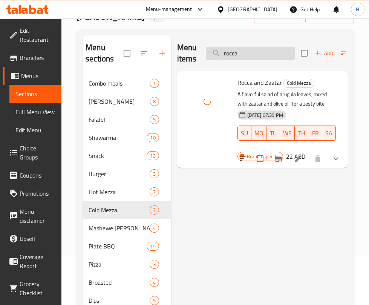
click at [251, 51] on input "rocca" at bounding box center [250, 53] width 89 height 13
click at [284, 55] on input "rosto" at bounding box center [250, 53] width 89 height 13
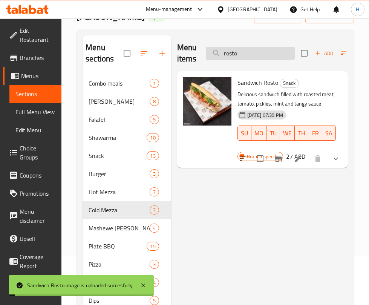
click at [284, 55] on input "rosto" at bounding box center [250, 53] width 89 height 13
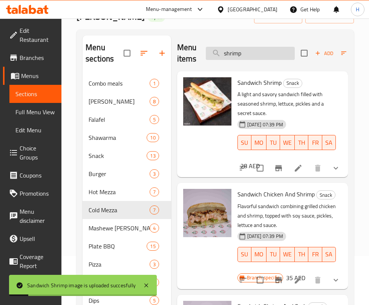
click at [256, 58] on input "shrimp" at bounding box center [250, 53] width 89 height 13
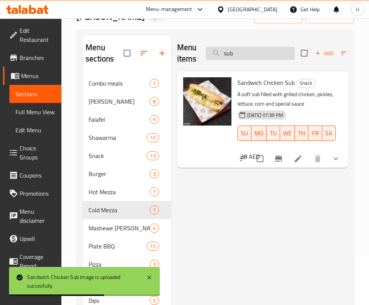
click at [242, 48] on input "sub" at bounding box center [250, 53] width 89 height 13
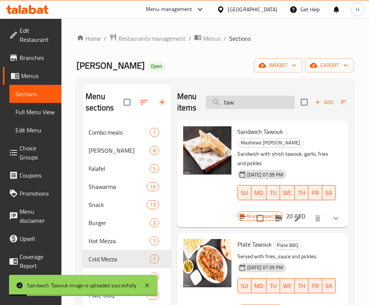
click at [259, 106] on input "taw" at bounding box center [250, 102] width 89 height 13
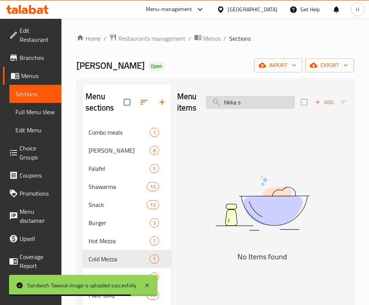
click at [261, 99] on input "tikka s" at bounding box center [250, 102] width 89 height 13
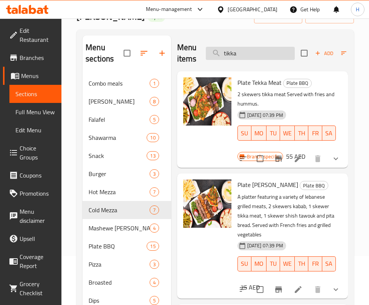
click at [256, 58] on input "tikka" at bounding box center [250, 53] width 89 height 13
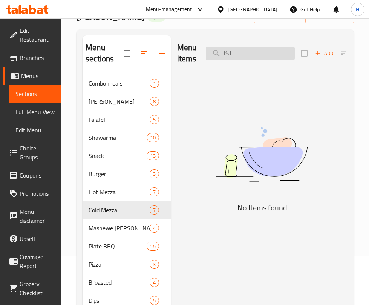
click at [243, 51] on input "تكا" at bounding box center [250, 53] width 89 height 13
click at [243, 50] on input "تكا" at bounding box center [250, 53] width 89 height 13
type input "س"
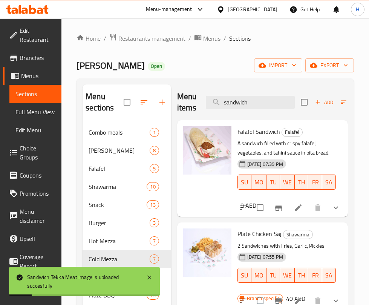
click at [363, 28] on div "Home / Restaurants management / Menus / Sections Ibn Beirut Open import export …" at bounding box center [216, 214] width 308 height 392
drag, startPoint x: 246, startPoint y: 112, endPoint x: 246, endPoint y: 106, distance: 5.3
click at [246, 112] on div "Menu items sandwich Add Sort Manage items" at bounding box center [262, 103] width 171 height 36
click at [246, 106] on input "sandwich" at bounding box center [250, 102] width 89 height 13
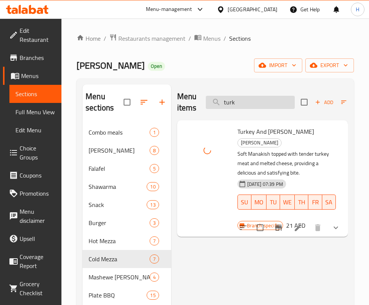
click at [234, 99] on input "turk" at bounding box center [250, 102] width 89 height 13
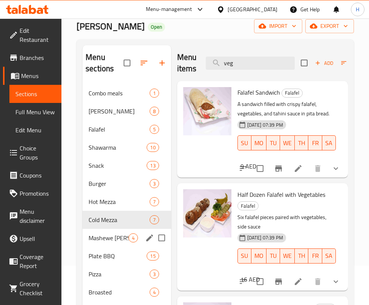
scroll to position [106, 0]
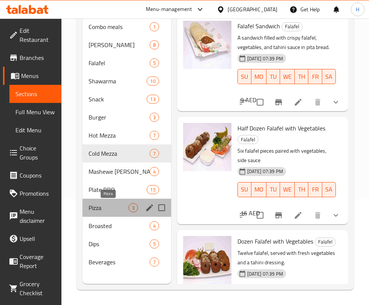
click at [107, 203] on span "Pizza" at bounding box center [109, 207] width 40 height 9
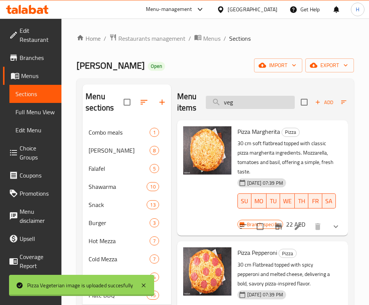
click at [244, 106] on input "veg" at bounding box center [250, 102] width 89 height 13
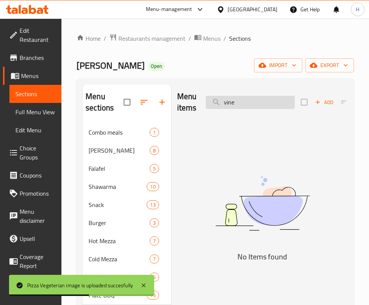
click at [260, 103] on input "vine" at bounding box center [250, 102] width 89 height 13
click at [259, 103] on input "vine" at bounding box center [250, 102] width 89 height 13
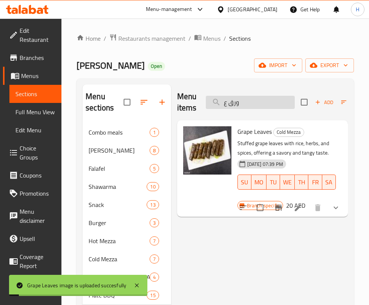
click at [260, 105] on input "ورق ع" at bounding box center [250, 102] width 89 height 13
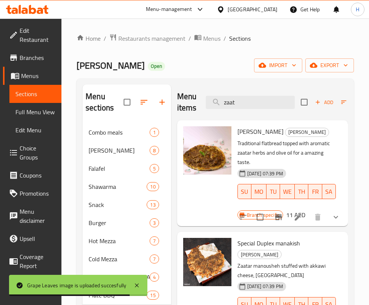
type input "zaat"
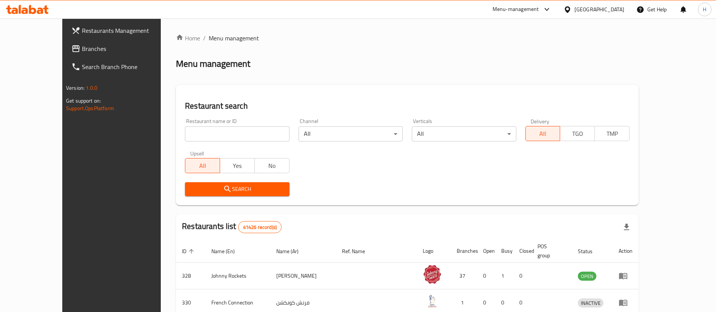
click at [65, 60] on link "Search Branch Phone" at bounding box center [123, 67] width 117 height 18
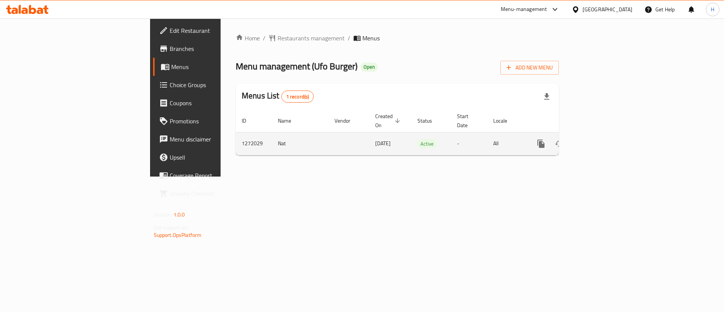
click at [600, 139] on icon "enhanced table" at bounding box center [595, 143] width 9 height 9
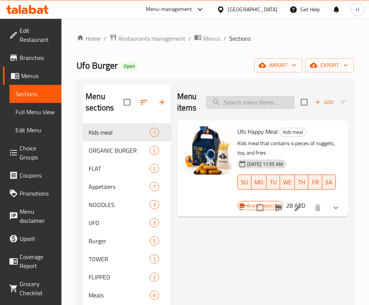
click at [276, 105] on input "search" at bounding box center [250, 102] width 89 height 13
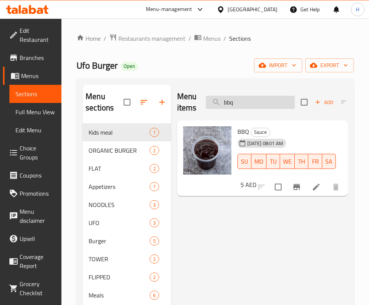
click at [275, 105] on input "bbq" at bounding box center [250, 102] width 89 height 13
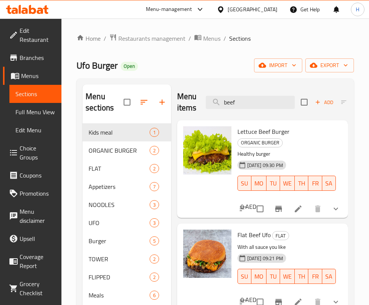
drag, startPoint x: 272, startPoint y: 102, endPoint x: 189, endPoint y: 109, distance: 83.7
click at [189, 109] on div "Menu items beef Add Sort Manage items" at bounding box center [262, 103] width 171 height 36
paste input "Red Noodles"
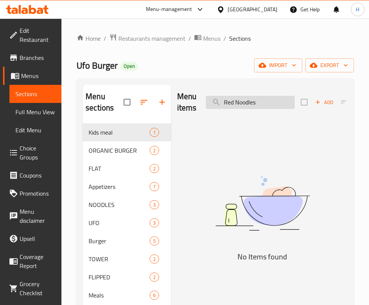
click at [286, 103] on input "Red Noodles" at bounding box center [250, 102] width 89 height 13
drag, startPoint x: 286, startPoint y: 103, endPoint x: 0, endPoint y: 108, distance: 286.4
click at [0, 108] on div "Edit Restaurant Branches Menus Sections Full Menu View Edit Menu Choice Groups …" at bounding box center [184, 218] width 369 height 401
paste input "Truffle Beef Burger"
click at [268, 100] on input "Truffle Beef Burger" at bounding box center [250, 102] width 89 height 13
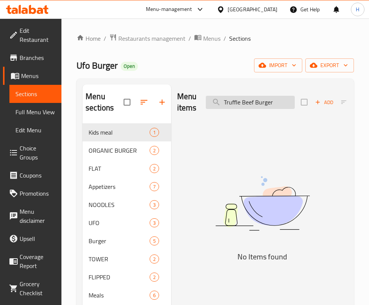
paste input "Fireee Sauce"
click at [236, 103] on input "Fireee Sauce" at bounding box center [250, 102] width 89 height 13
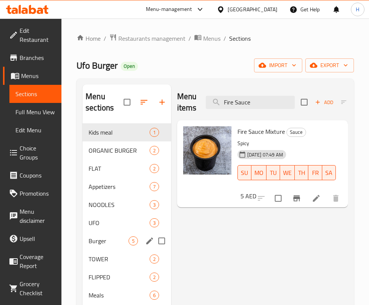
click at [110, 240] on span "Burger" at bounding box center [109, 241] width 40 height 9
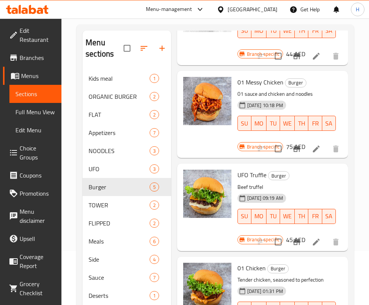
scroll to position [57, 0]
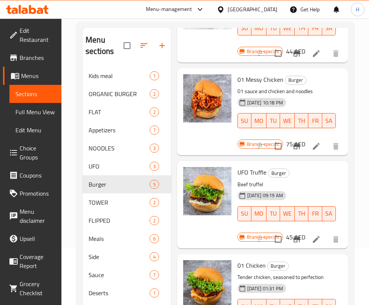
click at [320, 164] on div "UFO Truffle Burger Beef truffel [DATE] 09:19 AM SU MO TU WE TH FR SA" at bounding box center [287, 199] width 105 height 71
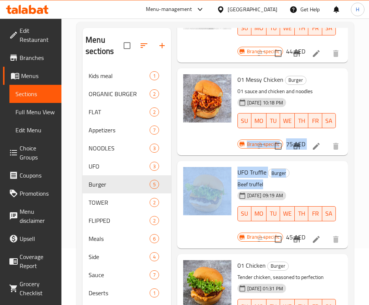
scroll to position [190, 77]
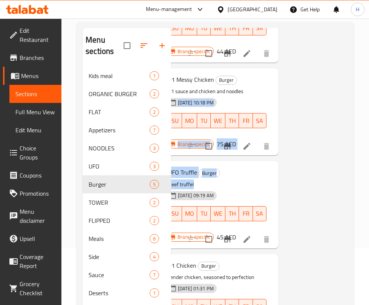
drag, startPoint x: 346, startPoint y: 150, endPoint x: 349, endPoint y: 83, distance: 67.2
click at [349, 83] on div "Menu sections Kids meal 1 ORGANIC BURGER 2 FLAT 2 Appetizers 7 NOODLES 3 UFO 3 …" at bounding box center [216, 185] width 278 height 326
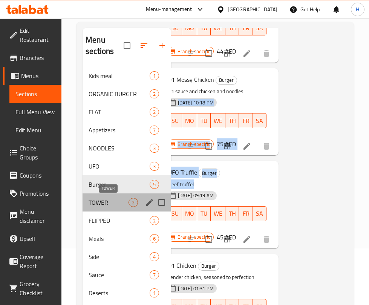
click at [112, 201] on span "TOWER" at bounding box center [109, 202] width 40 height 9
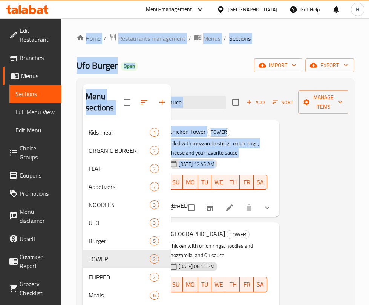
drag, startPoint x: 330, startPoint y: 203, endPoint x: 51, endPoint y: 202, distance: 279.2
click at [51, 202] on div "Edit Restaurant Branches Menus Sections Full Menu View Edit Menu Choice Groups …" at bounding box center [184, 218] width 369 height 401
click at [226, 154] on p "Filled with mozzarella sticks, onion rings, cheese and your favorite sauce" at bounding box center [218, 148] width 98 height 19
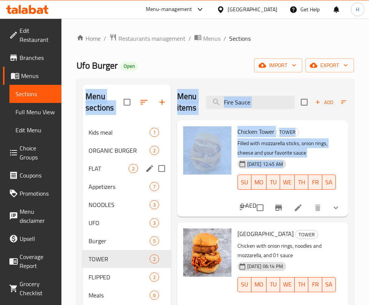
drag, startPoint x: 248, startPoint y: 158, endPoint x: 142, endPoint y: 157, distance: 105.3
click at [140, 157] on div "Menu sections Kids meal 1 ORGANIC BURGER 2 FLAT 2 Appetizers 7 NOODLES 3 UFO 3 …" at bounding box center [216, 242] width 266 height 314
click at [295, 147] on p "Filled with mozzarella sticks, onion rings, cheese and your favorite sauce" at bounding box center [287, 148] width 98 height 19
click at [314, 154] on p "Filled with mozzarella sticks, onion rings, cheese and your favorite sauce" at bounding box center [287, 148] width 98 height 19
click at [327, 149] on p "Filled with mozzarella sticks, onion rings, cheese and your favorite sauce" at bounding box center [287, 148] width 98 height 19
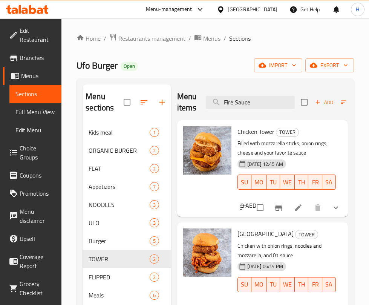
click at [309, 128] on h6 "[GEOGRAPHIC_DATA]" at bounding box center [287, 131] width 98 height 11
click at [275, 99] on input "Fire Sauce" at bounding box center [250, 102] width 89 height 13
click at [280, 107] on input "Fire Sauce" at bounding box center [250, 102] width 89 height 13
click at [228, 112] on div "Menu items Fire Sauce Add Sort Manage items" at bounding box center [262, 103] width 171 height 36
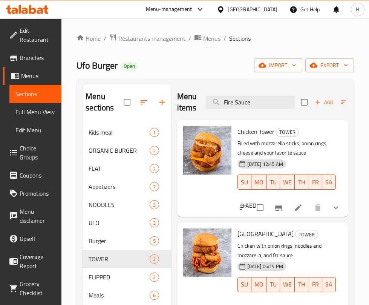
click at [228, 112] on div "Menu items Fire Sauce Add Sort Manage items" at bounding box center [262, 103] width 171 height 36
click at [271, 95] on div "Menu items Fire Sauce Add Sort Manage items" at bounding box center [262, 103] width 171 height 36
click at [265, 103] on input "Fire Sauce" at bounding box center [250, 102] width 89 height 13
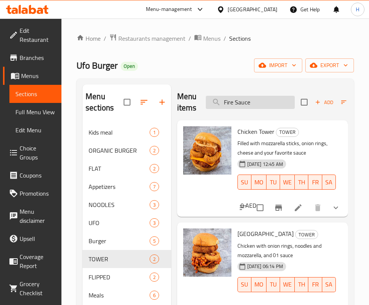
click at [265, 103] on input "Fire Sauce" at bounding box center [250, 102] width 89 height 13
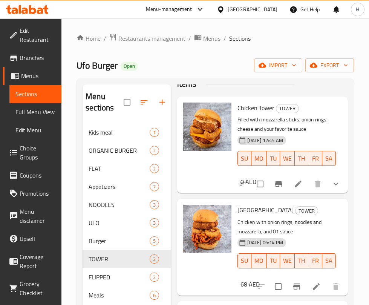
scroll to position [32, 0]
drag, startPoint x: 348, startPoint y: 237, endPoint x: 346, endPoint y: 272, distance: 35.2
click at [346, 272] on div "Menu sections Kids meal 1 ORGANIC BURGER 2 FLAT 2 Appetizers 7 NOODLES 3 UFO 3 …" at bounding box center [216, 241] width 278 height 326
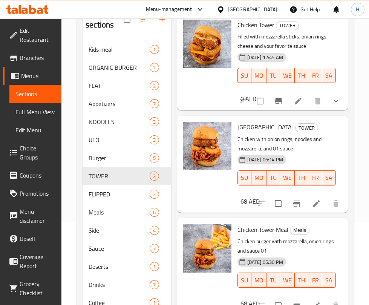
scroll to position [113, 0]
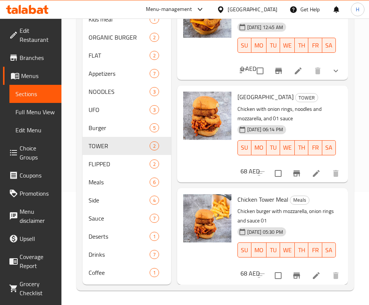
click at [323, 122] on div "[DATE] 06:14 PM SU MO TU WE TH FR SA" at bounding box center [287, 142] width 105 height 41
click at [366, 92] on div "Home / Restaurants management / Menus / Sections Ufo Burger Open import export …" at bounding box center [216, 105] width 308 height 401
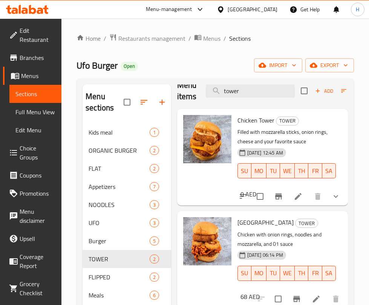
scroll to position [0, 0]
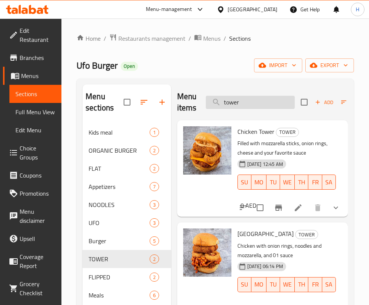
click at [260, 100] on input "tower" at bounding box center [250, 102] width 89 height 13
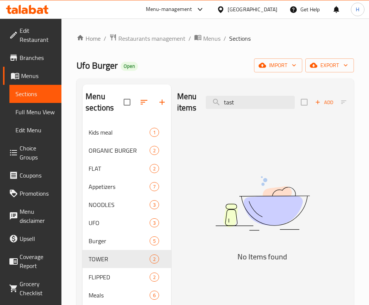
drag, startPoint x: 322, startPoint y: 157, endPoint x: 288, endPoint y: 118, distance: 51.9
click at [321, 157] on div "Menu items tast Add Sort Manage items No Items found" at bounding box center [259, 242] width 177 height 314
click at [280, 104] on input "tast" at bounding box center [250, 102] width 89 height 13
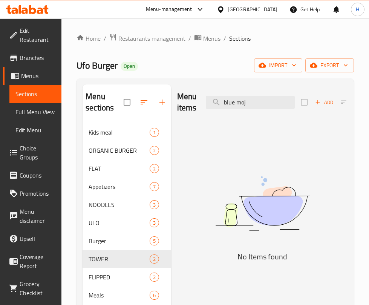
click at [304, 183] on img at bounding box center [262, 203] width 171 height 91
click at [247, 96] on input "blue moj" at bounding box center [250, 102] width 89 height 13
click at [248, 97] on input "blue moj" at bounding box center [250, 102] width 89 height 13
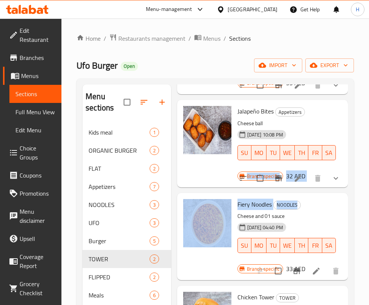
scroll to position [113, 77]
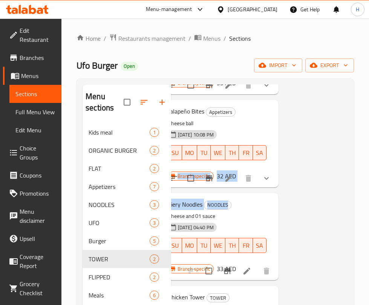
drag, startPoint x: 347, startPoint y: 199, endPoint x: 346, endPoint y: 211, distance: 11.4
click at [346, 211] on div "Menu sections Kids meal 1 ORGANIC BURGER 2 FLAT 2 Appetizers 7 NOODLES 3 UFO 3 …" at bounding box center [216, 241] width 278 height 326
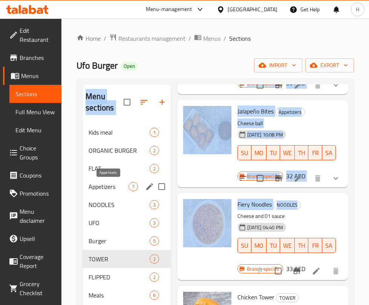
drag, startPoint x: 301, startPoint y: 208, endPoint x: 93, endPoint y: 188, distance: 209.2
click at [93, 188] on div "Menu sections Kids meal 1 ORGANIC BURGER 2 FLAT 2 Appetizers 7 NOODLES 3 UFO 3 …" at bounding box center [216, 242] width 266 height 314
click at [258, 209] on span "Fiery Noodles" at bounding box center [255, 204] width 34 height 11
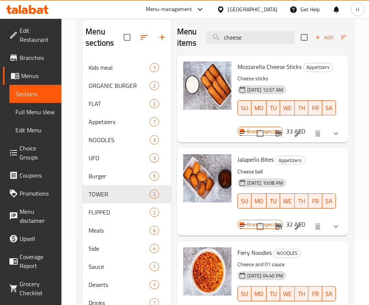
scroll to position [0, 0]
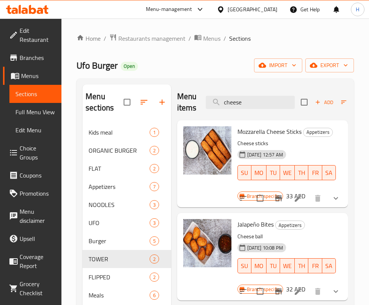
drag, startPoint x: 271, startPoint y: 90, endPoint x: 251, endPoint y: 117, distance: 33.7
click at [270, 91] on div "Menu items cheese Add Sort Manage items" at bounding box center [262, 103] width 171 height 36
drag, startPoint x: 192, startPoint y: 120, endPoint x: 10, endPoint y: 112, distance: 182.1
click at [162, 120] on div "Menu sections Kids meal 1 ORGANIC BURGER 2 FLAT 2 Appetizers 7 NOODLES 3 UFO 3 …" at bounding box center [216, 242] width 266 height 314
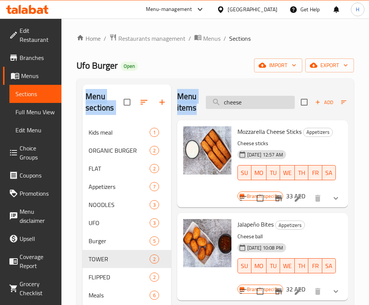
click at [267, 100] on input "cheese" at bounding box center [250, 102] width 89 height 13
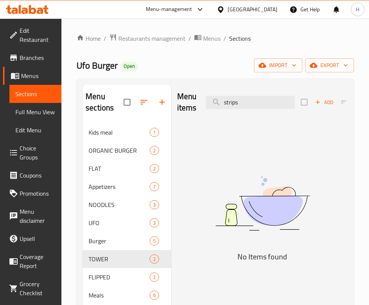
click at [326, 161] on img at bounding box center [262, 203] width 171 height 91
click at [262, 98] on input "strips" at bounding box center [250, 102] width 89 height 13
click at [263, 98] on input "strips" at bounding box center [250, 102] width 89 height 13
drag, startPoint x: 238, startPoint y: 102, endPoint x: 16, endPoint y: 98, distance: 222.7
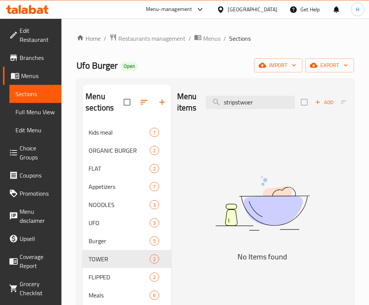
click at [16, 98] on div "Edit Restaurant Branches Menus Sections Full Menu View Edit Menu Choice Groups …" at bounding box center [184, 218] width 369 height 401
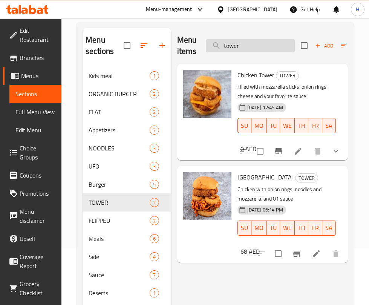
click at [269, 43] on input "tower" at bounding box center [250, 45] width 89 height 13
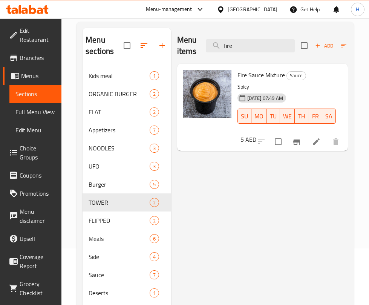
click at [275, 208] on div "Menu items fire Add Sort Manage items Fire Sauce Mixture Sauce Spicy [DATE] 07:…" at bounding box center [259, 185] width 177 height 314
click at [251, 35] on div "Menu items fire Add Sort Manage items" at bounding box center [262, 46] width 171 height 36
click at [252, 41] on input "fire" at bounding box center [250, 45] width 89 height 13
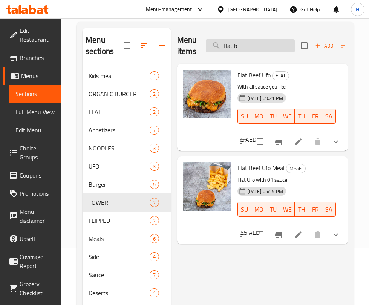
click at [276, 41] on input "flat b" at bounding box center [250, 45] width 89 height 13
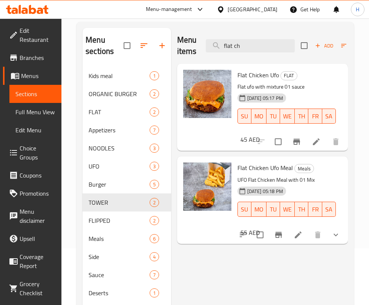
drag, startPoint x: 247, startPoint y: 49, endPoint x: 171, endPoint y: 50, distance: 76.6
click at [171, 50] on div "Menu sections Kids meal 1 ORGANIC BURGER 2 FLAT 2 Appetizers 7 NOODLES 3 UFO 3 …" at bounding box center [216, 185] width 266 height 314
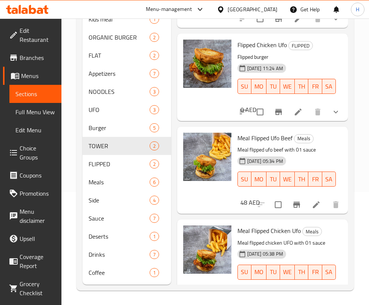
scroll to position [41, 0]
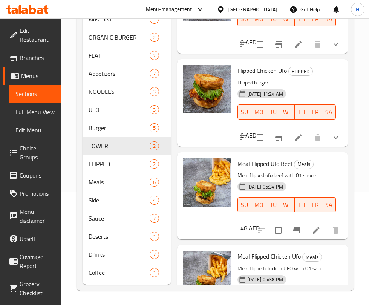
type input "flipped"
click at [354, 47] on div "Menu sections Kids meal 1 ORGANIC BURGER 2 FLAT 2 Appetizers 7 NOODLES 3 UFO 3 …" at bounding box center [216, 128] width 278 height 326
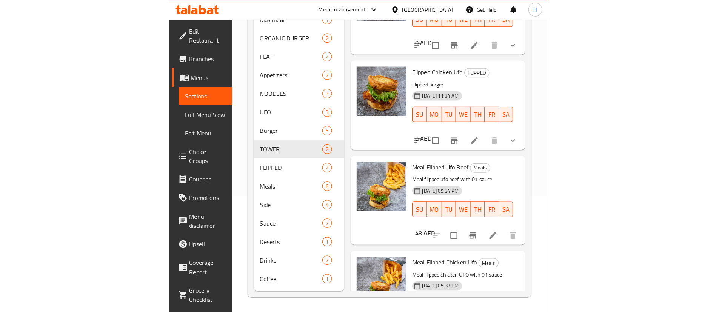
scroll to position [37, 0]
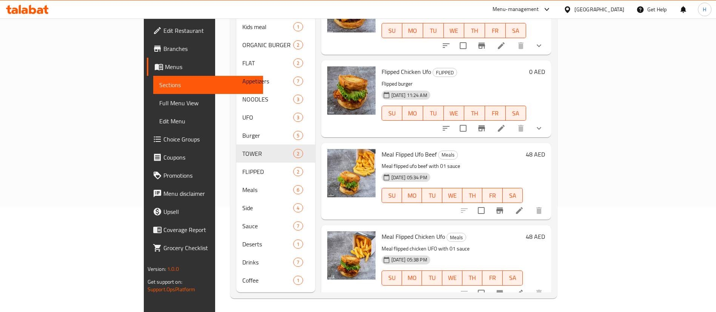
click at [424, 66] on h6 "Flipped Chicken Ufo FLIPPED" at bounding box center [453, 71] width 145 height 11
